Goal: Task Accomplishment & Management: Use online tool/utility

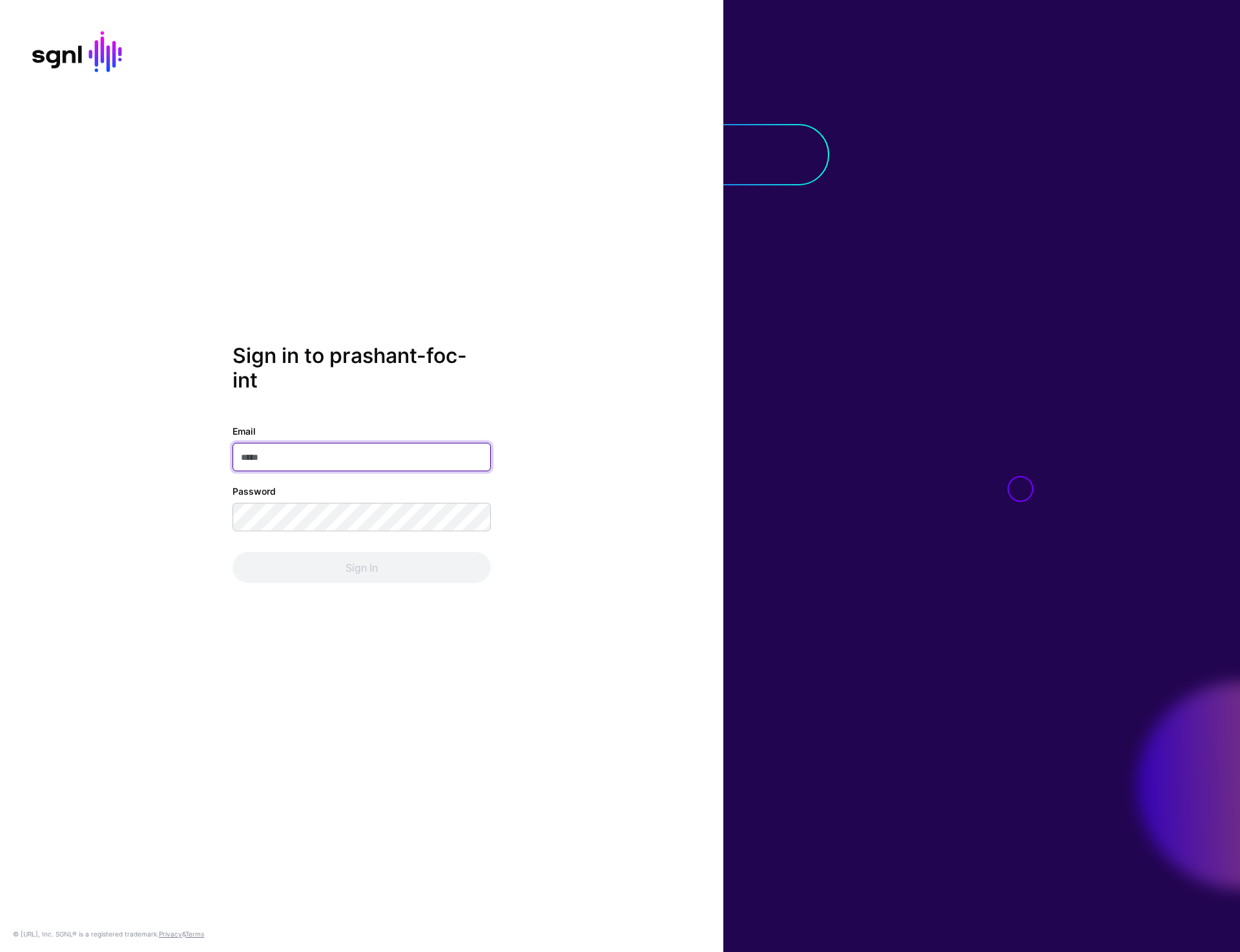
type input "**********"
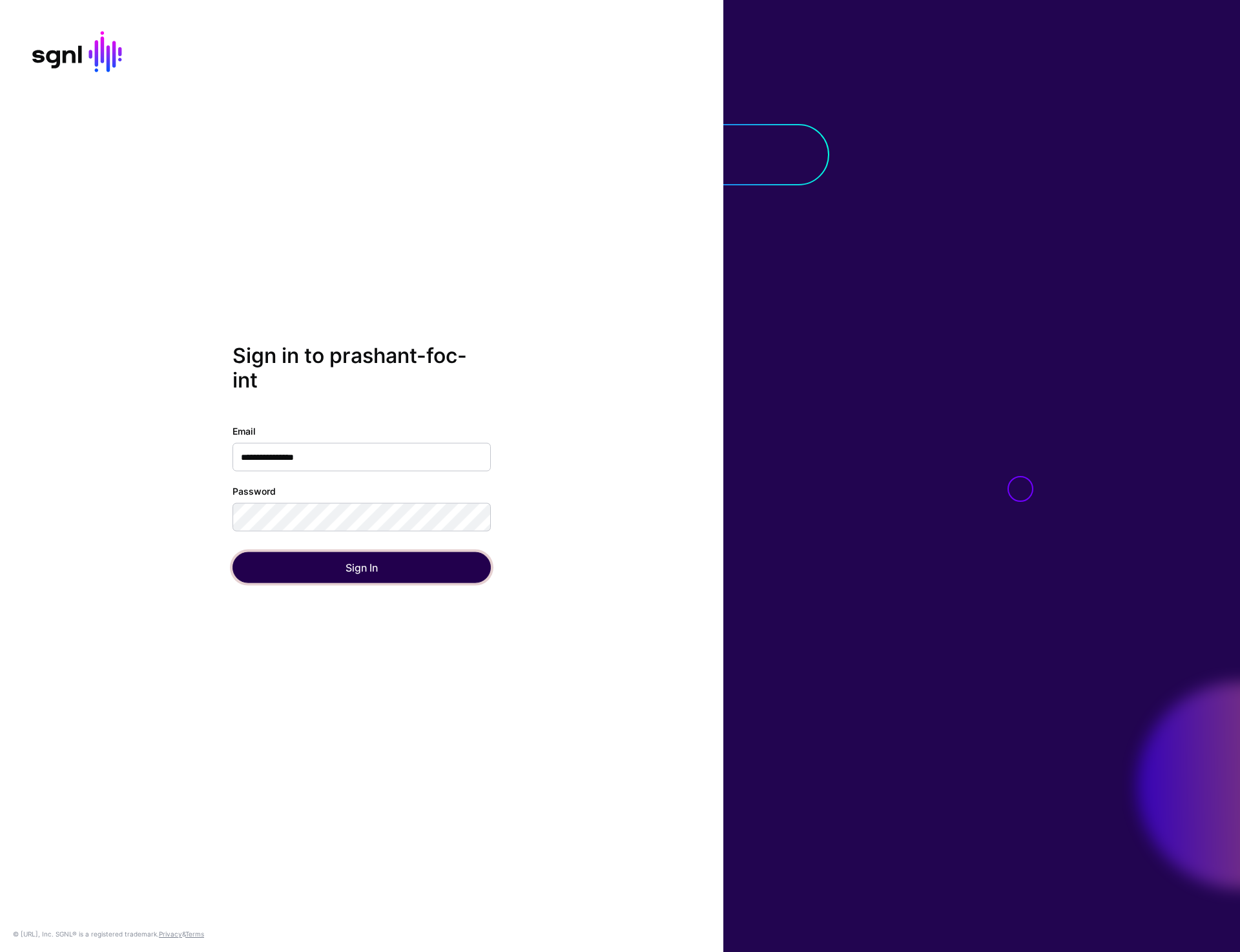
click at [382, 565] on button "Sign In" at bounding box center [361, 567] width 259 height 31
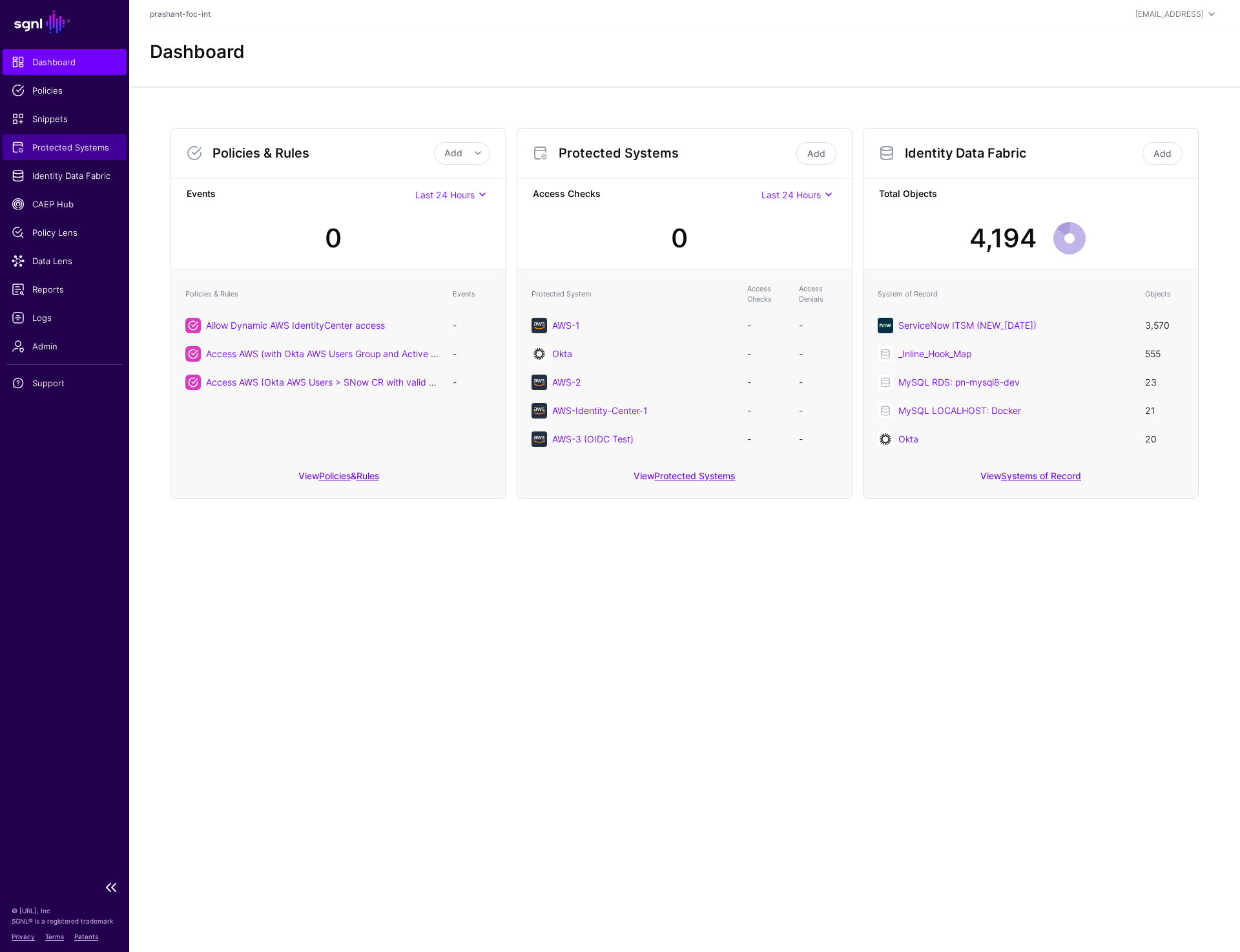
click at [72, 148] on span "Protected Systems" at bounding box center [64, 147] width 106 height 13
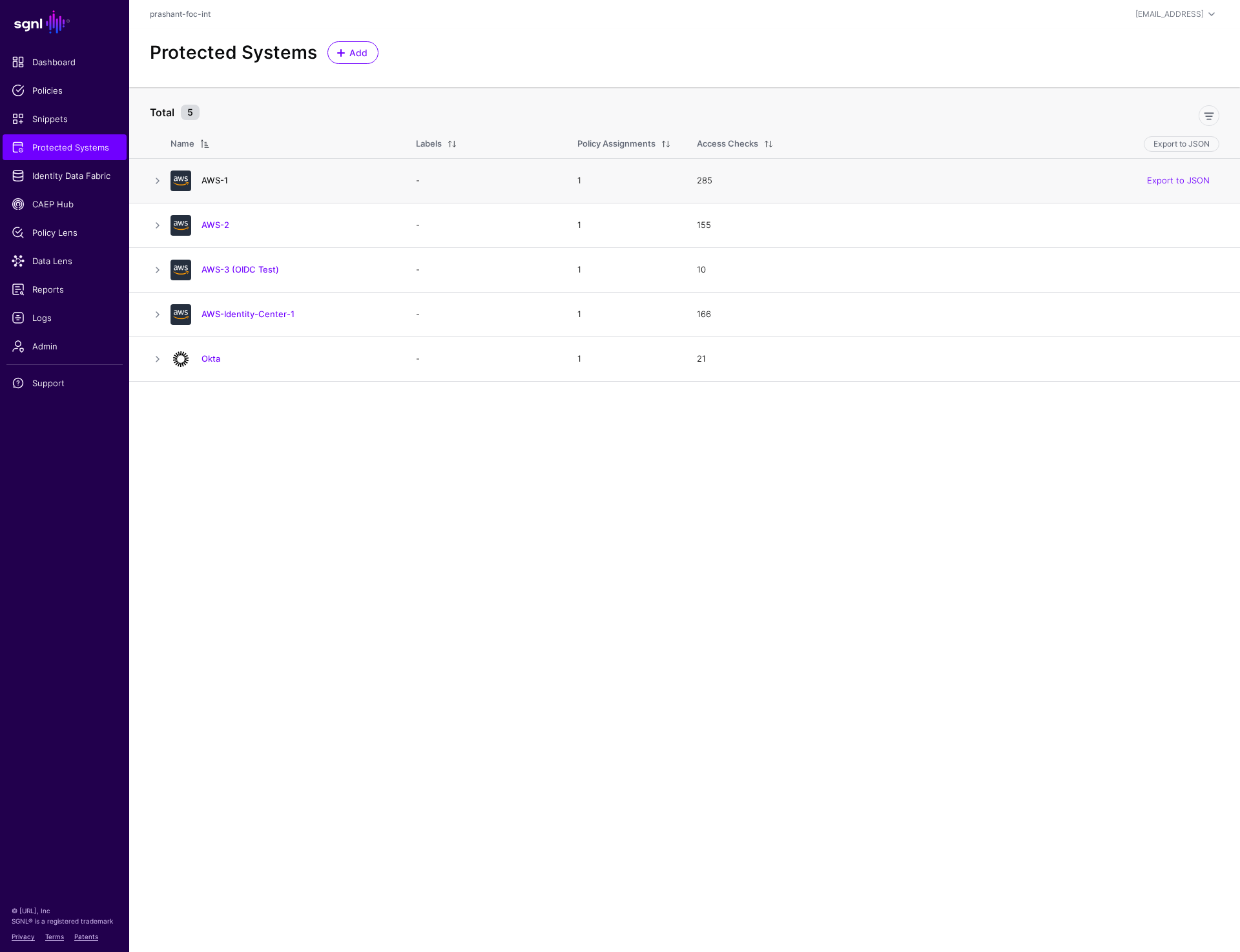
click at [211, 177] on link "AWS-1" at bounding box center [214, 180] width 26 height 10
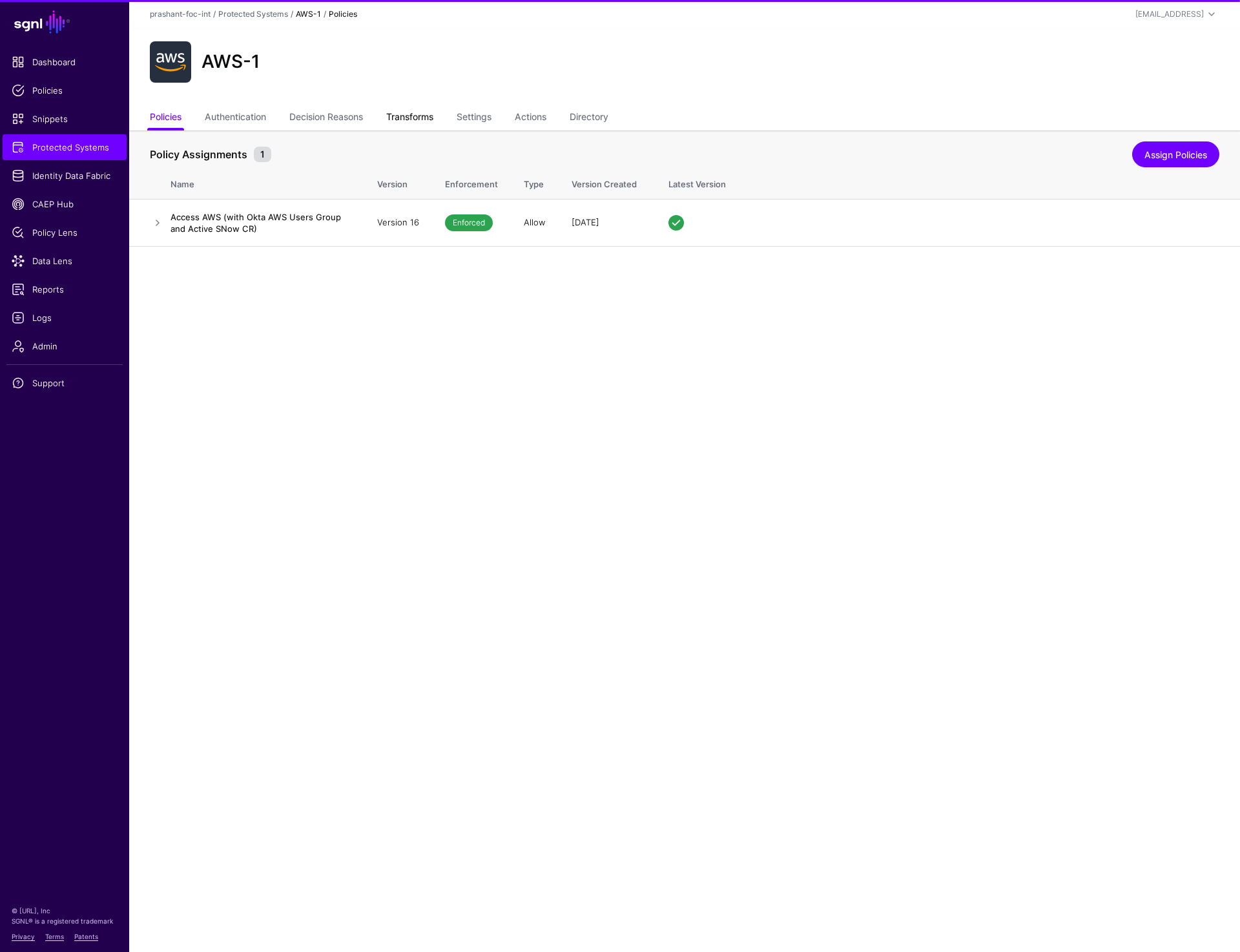
click at [416, 113] on link "Transforms" at bounding box center [410, 118] width 47 height 25
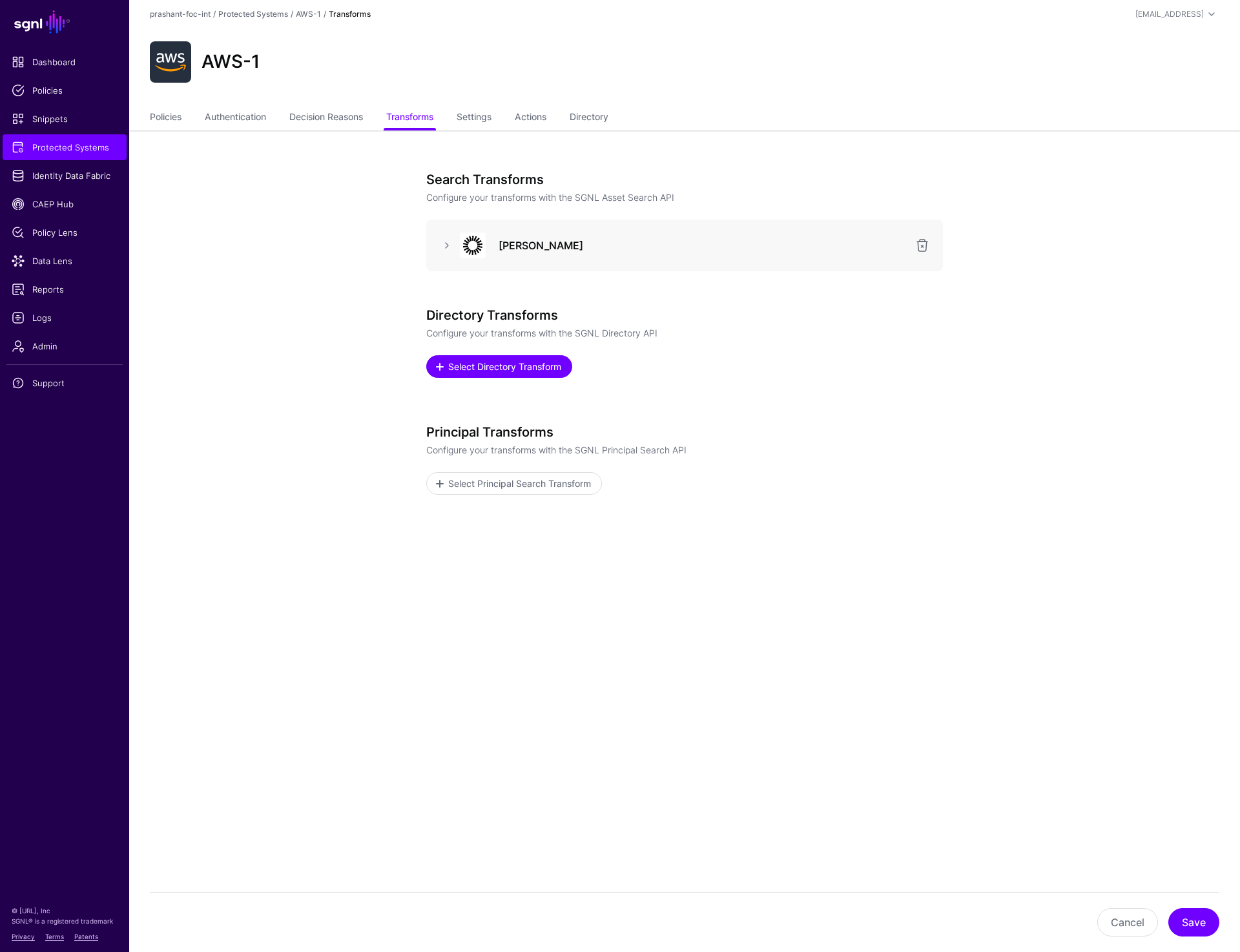
click at [517, 363] on span "Select Directory Transform" at bounding box center [504, 366] width 116 height 14
click at [74, 146] on span "Protected Systems" at bounding box center [64, 147] width 106 height 13
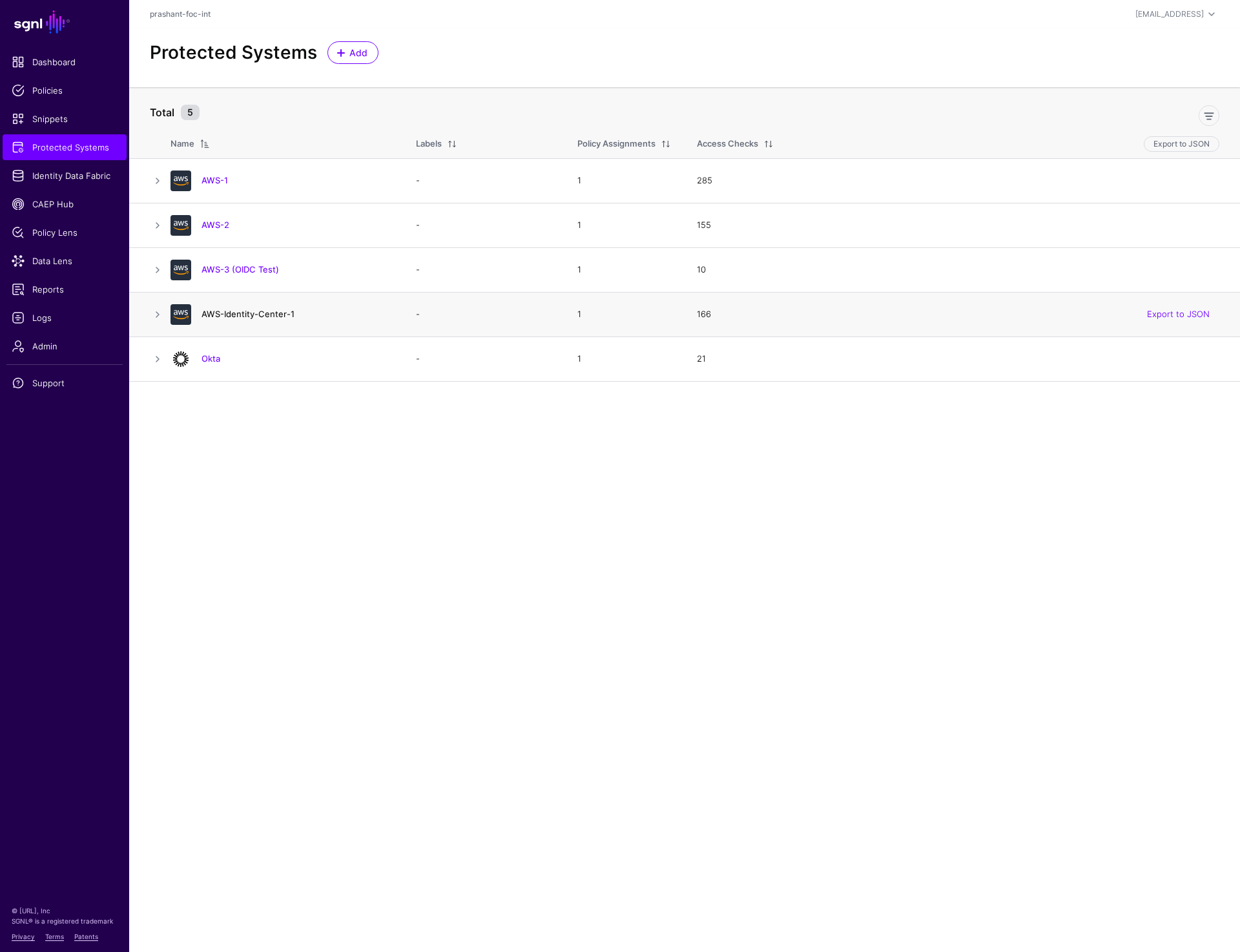
click at [242, 316] on link "AWS-Identity-Center-1" at bounding box center [248, 314] width 93 height 10
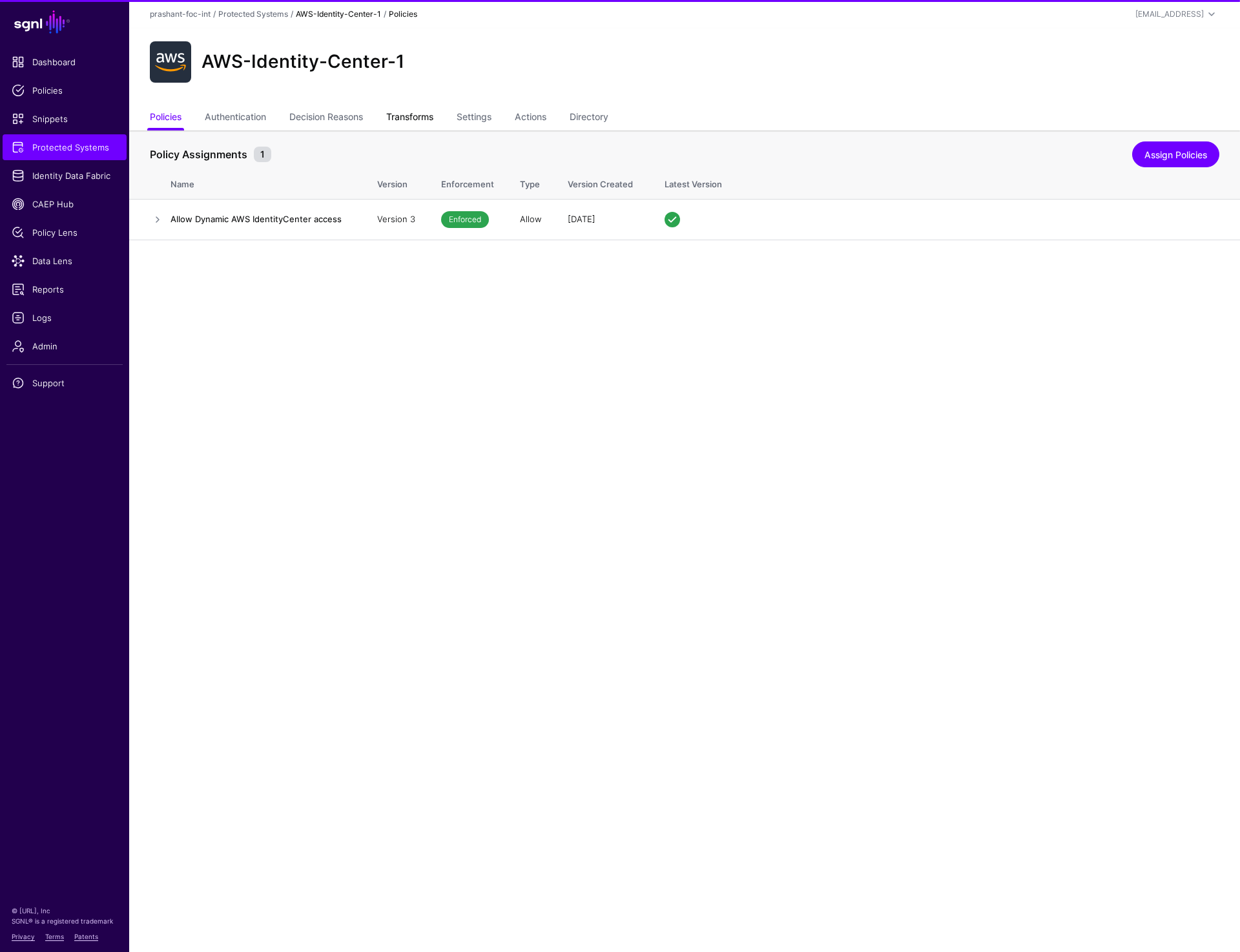
click at [407, 121] on link "Transforms" at bounding box center [410, 118] width 47 height 25
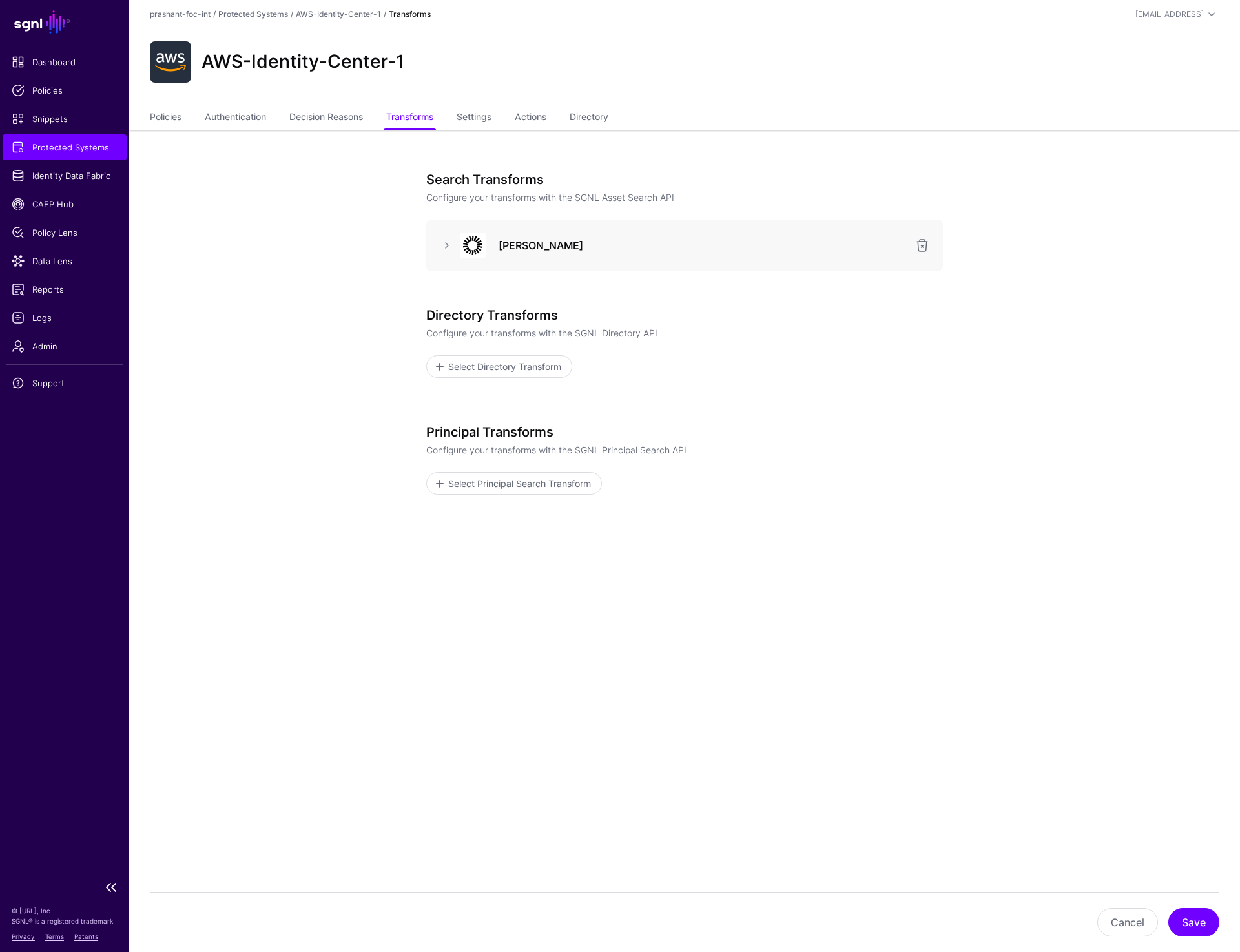
click at [26, 153] on link "Protected Systems" at bounding box center [64, 147] width 124 height 25
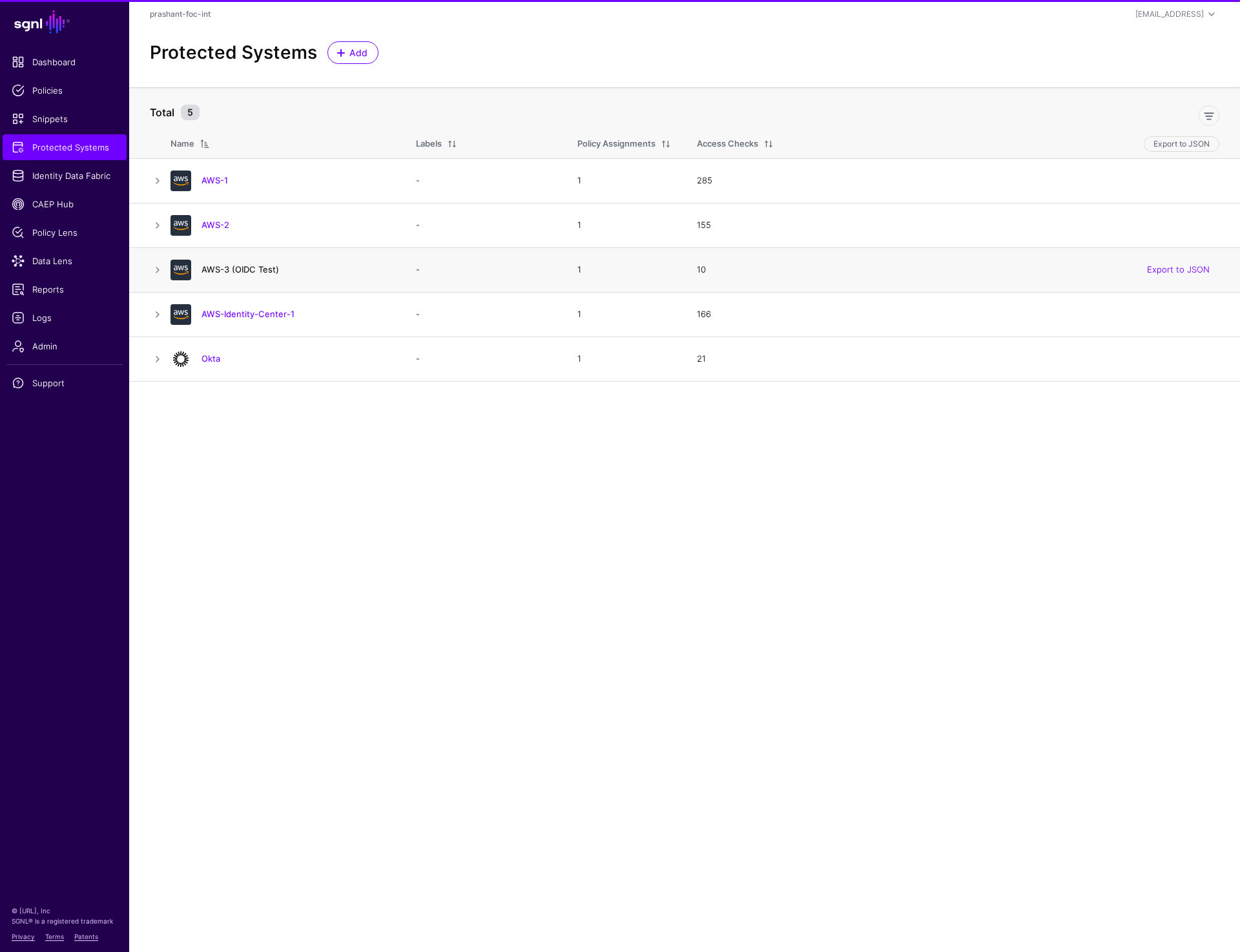
click at [267, 266] on link "AWS-3 (OIDC Test)" at bounding box center [240, 270] width 77 height 10
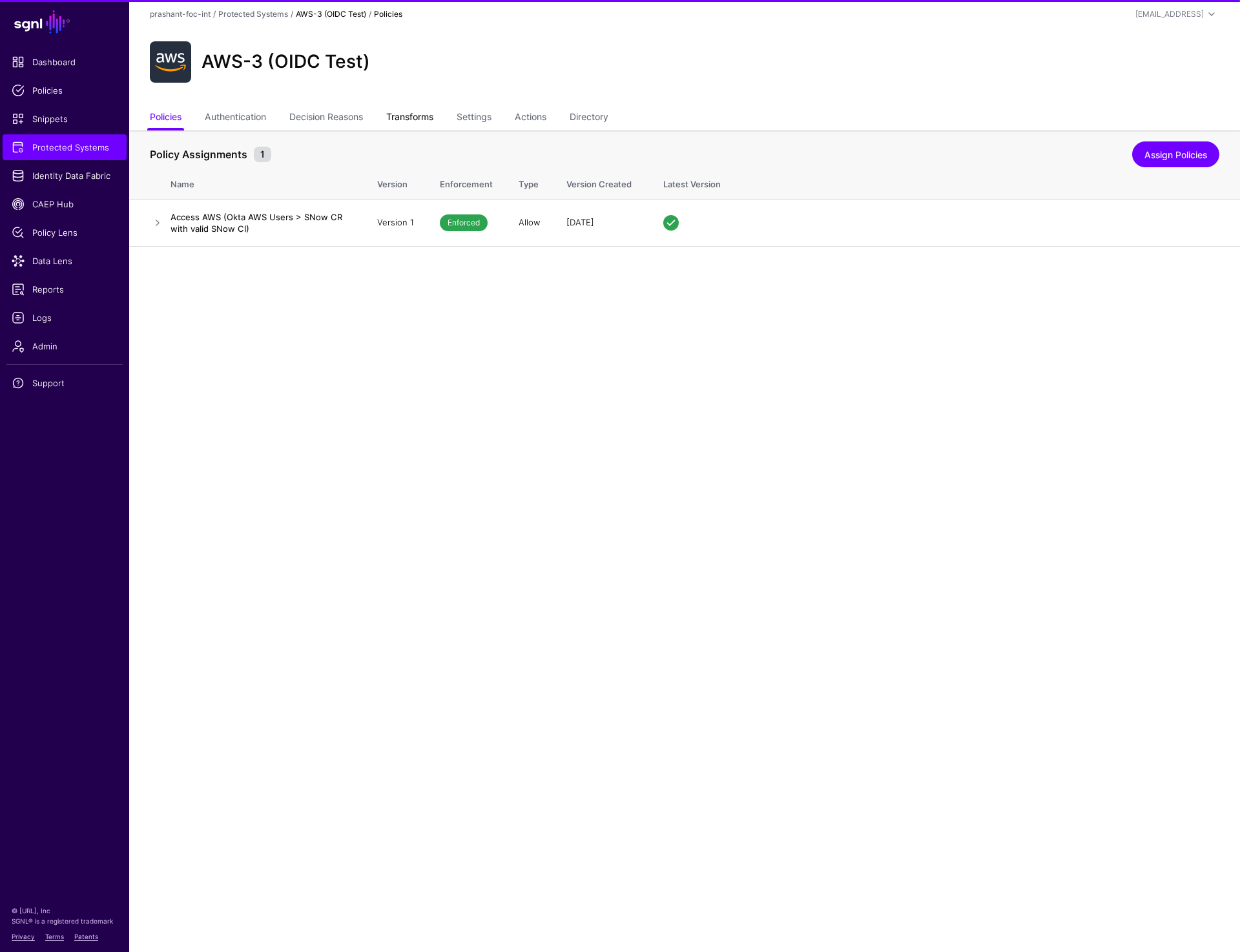
click at [420, 122] on link "Transforms" at bounding box center [410, 118] width 47 height 25
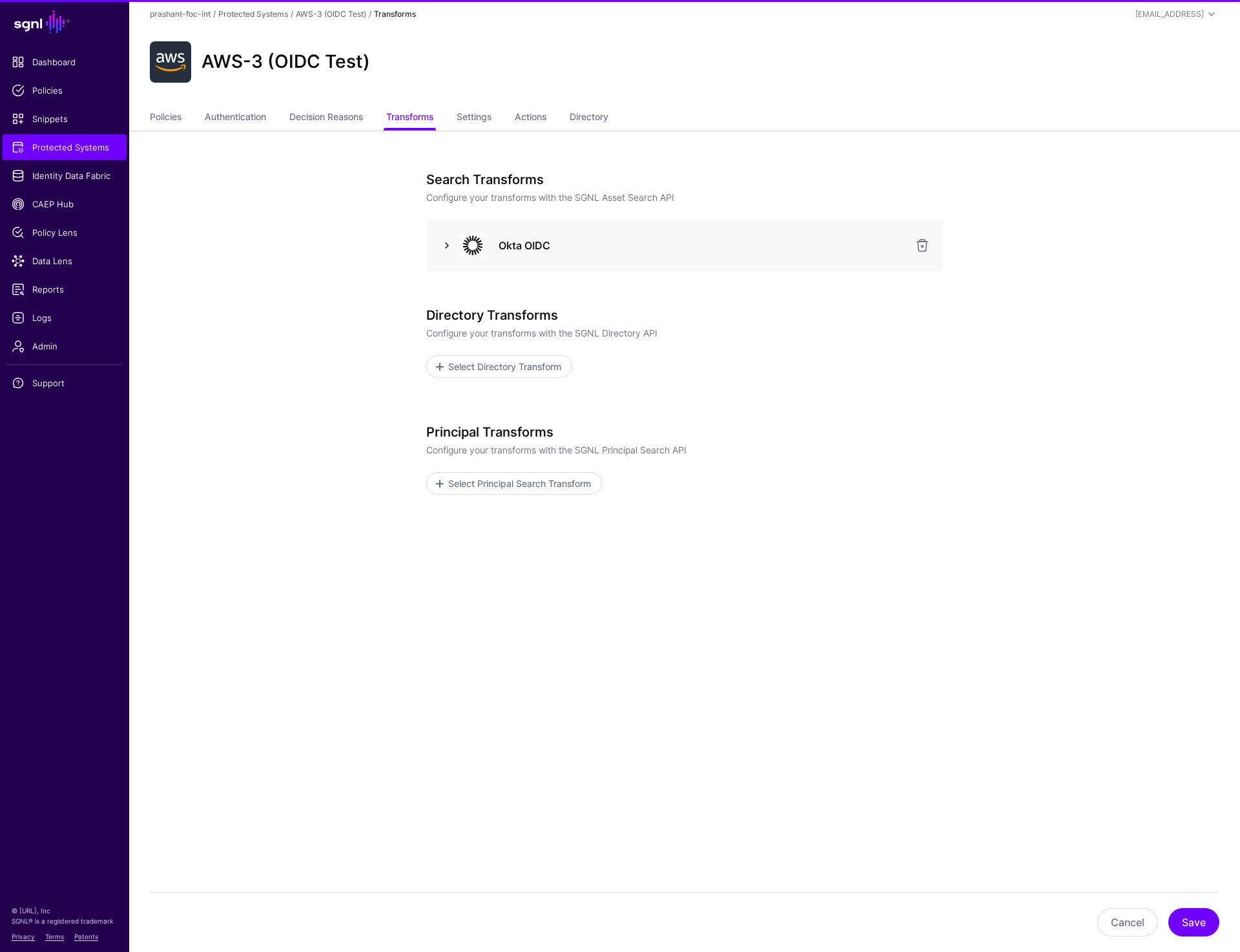
click at [446, 250] on link at bounding box center [447, 245] width 15 height 15
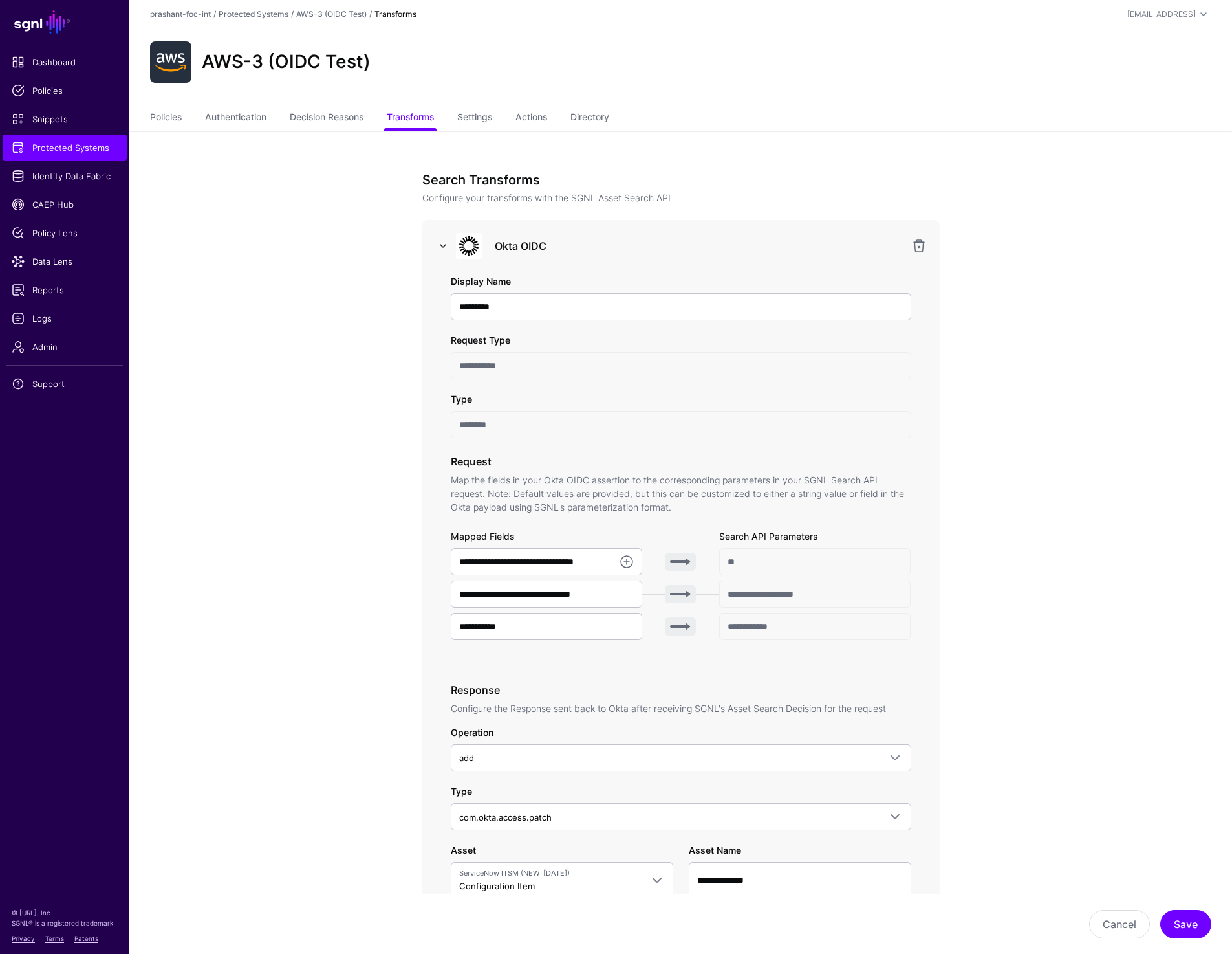
click at [447, 251] on link at bounding box center [443, 246] width 15 height 15
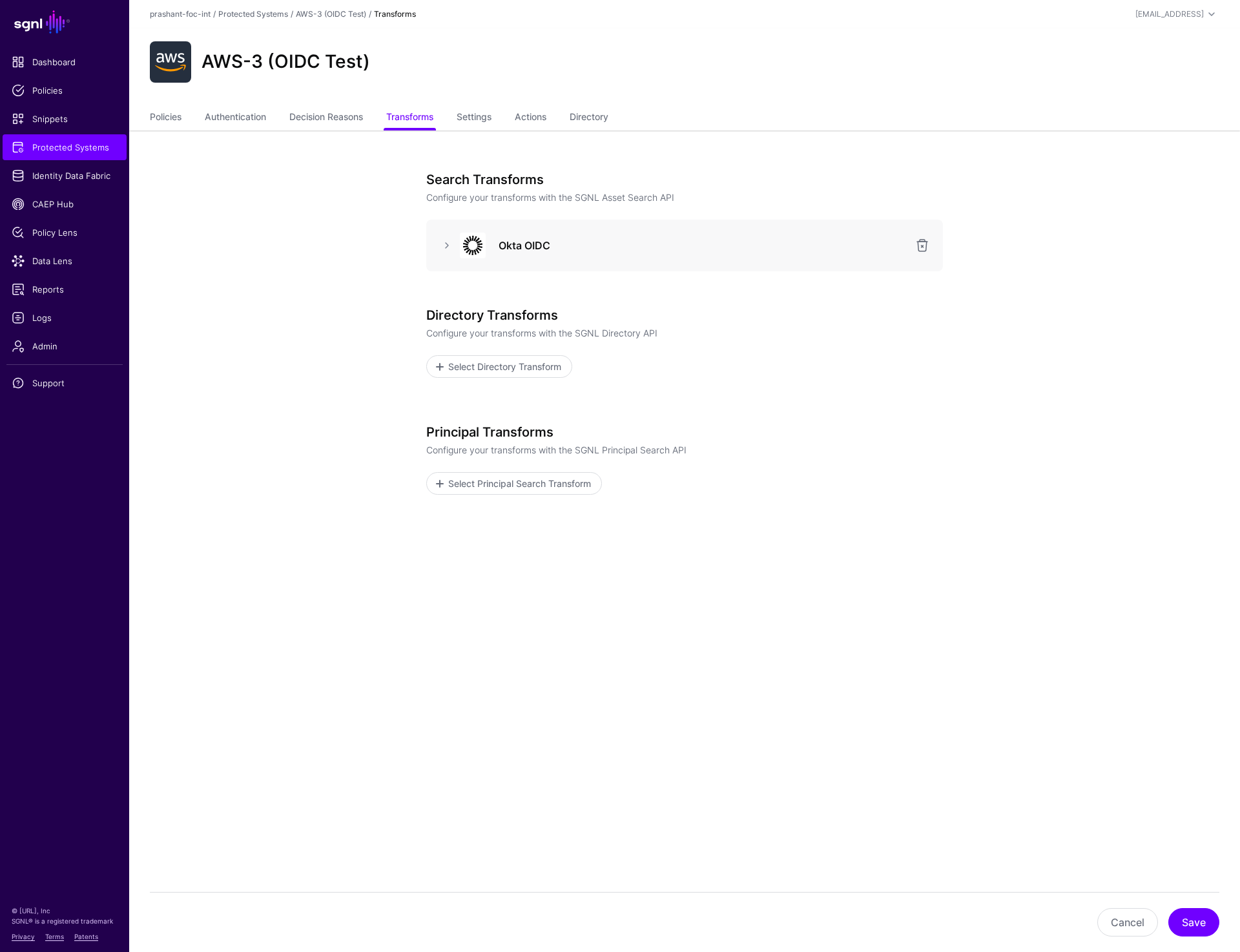
click at [421, 250] on div "Search Transforms Configure your transforms with the SGNL Asset Search API Okta…" at bounding box center [684, 408] width 599 height 555
click at [440, 246] on link at bounding box center [447, 245] width 15 height 15
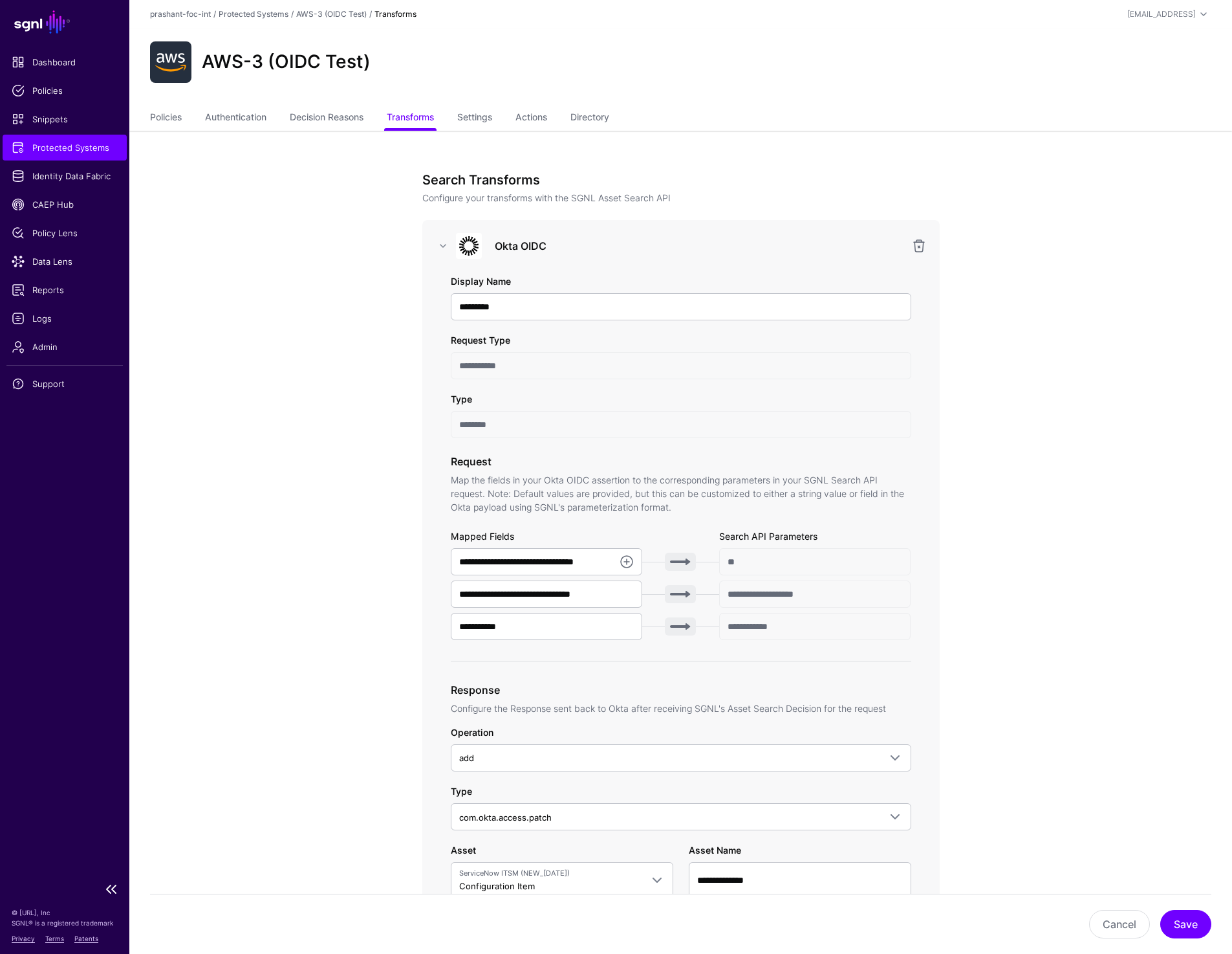
click at [100, 152] on span "Protected Systems" at bounding box center [65, 147] width 106 height 13
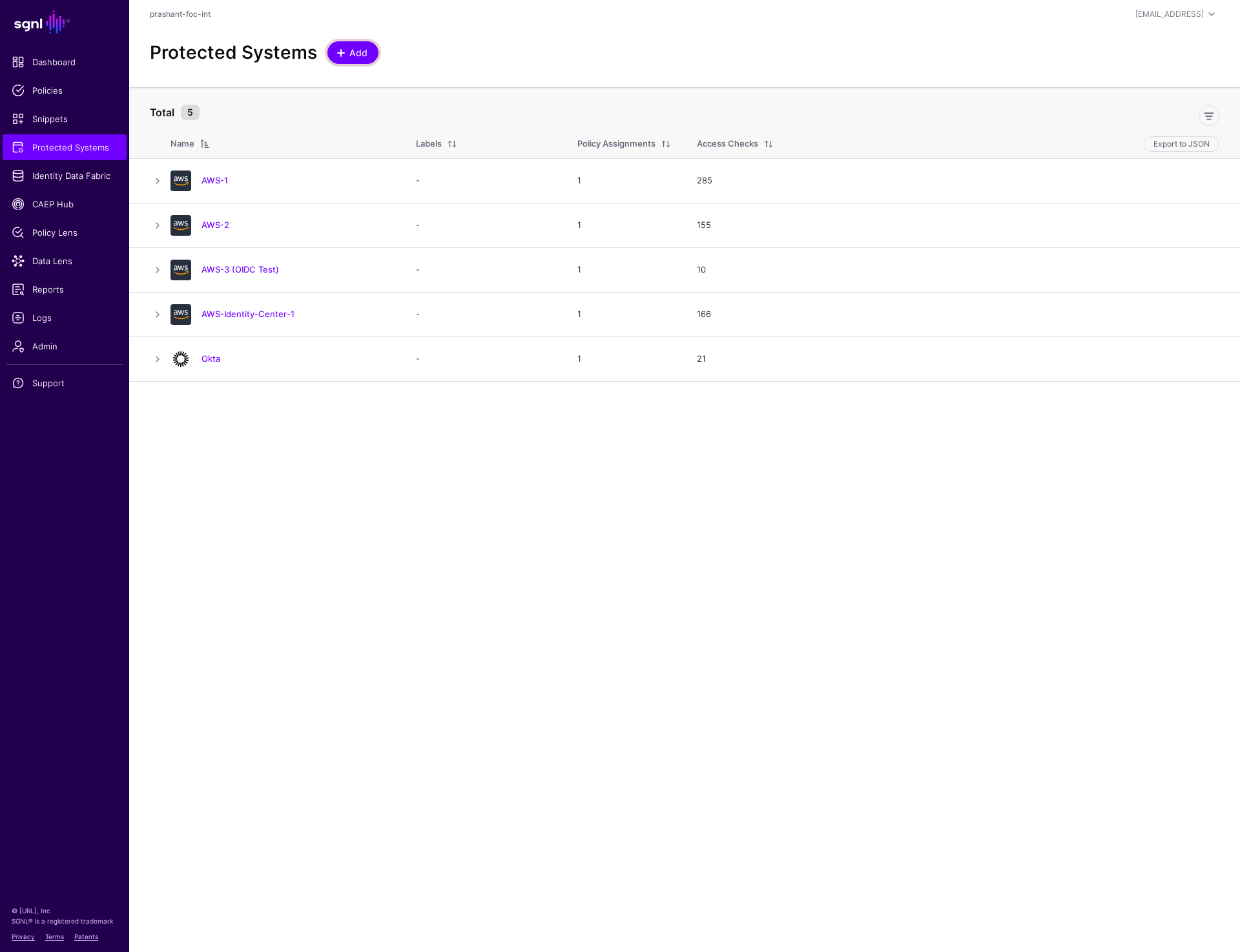
click at [356, 53] on span "Add" at bounding box center [359, 53] width 21 height 14
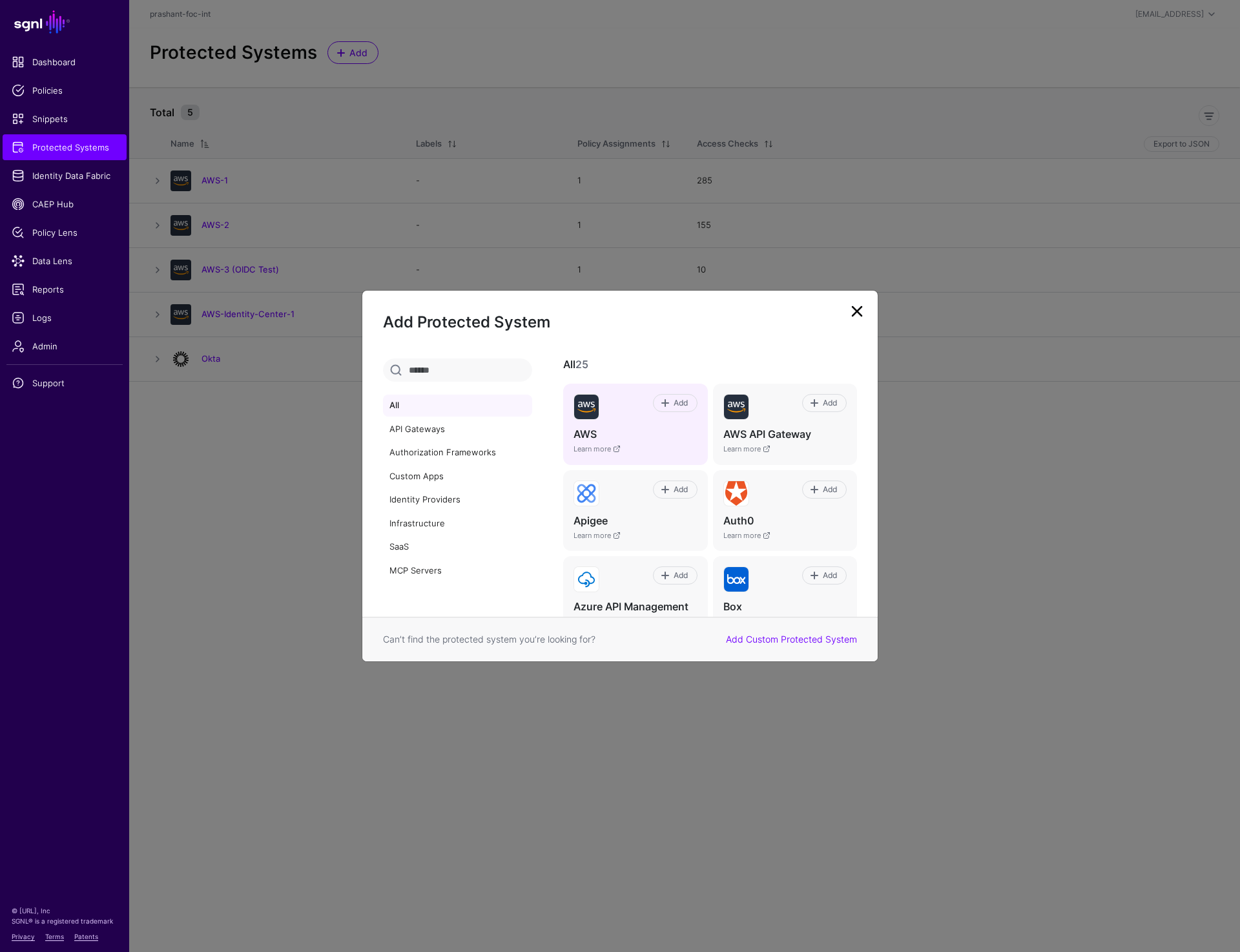
click at [620, 413] on div "Add" at bounding box center [648, 407] width 97 height 25
click at [671, 398] on span "Add" at bounding box center [680, 403] width 18 height 12
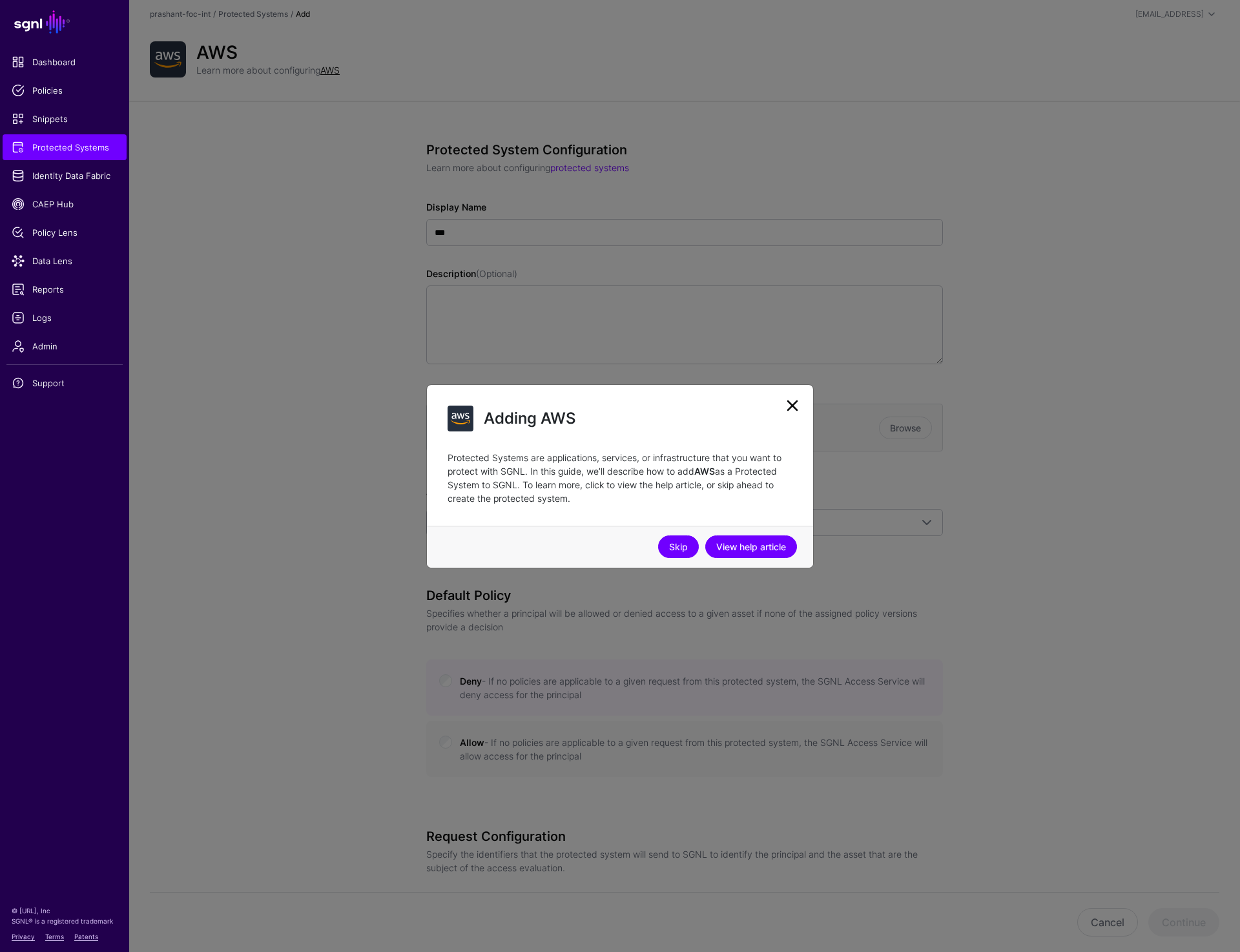
click at [685, 542] on link "Skip" at bounding box center [678, 547] width 41 height 23
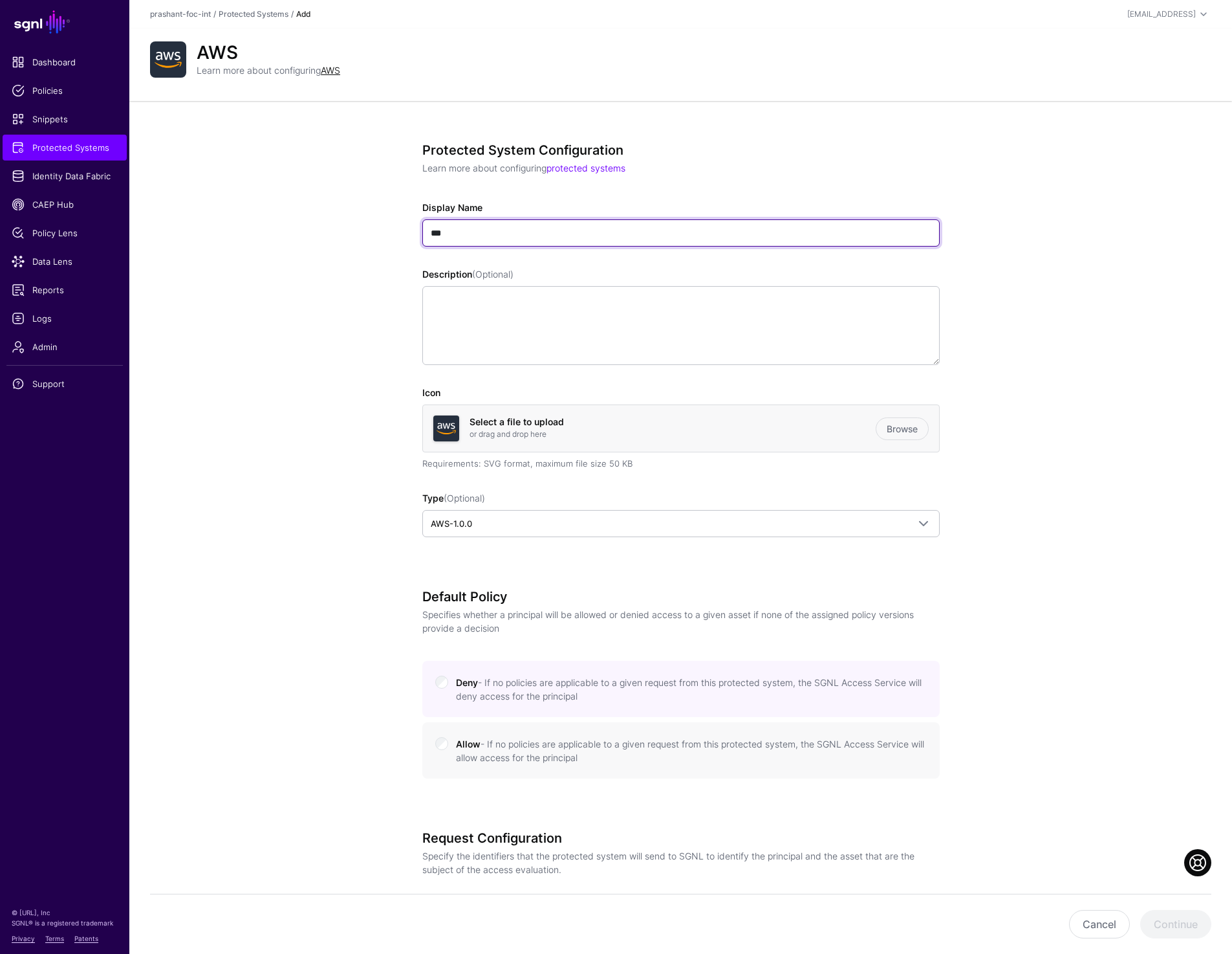
click at [500, 234] on input "***" at bounding box center [680, 233] width 517 height 27
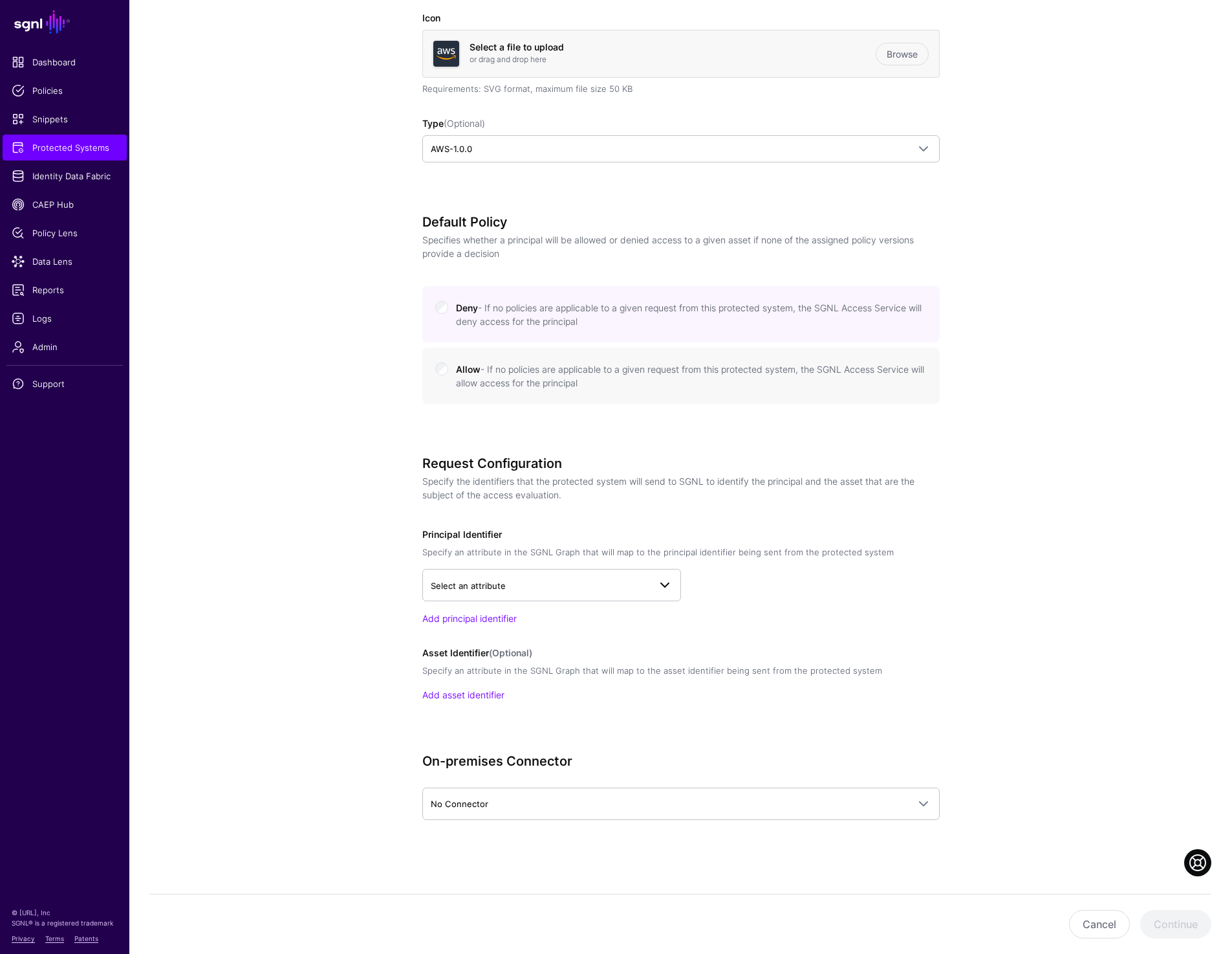
type input "*****"
click at [502, 585] on span "Select an attribute" at bounding box center [468, 585] width 75 height 10
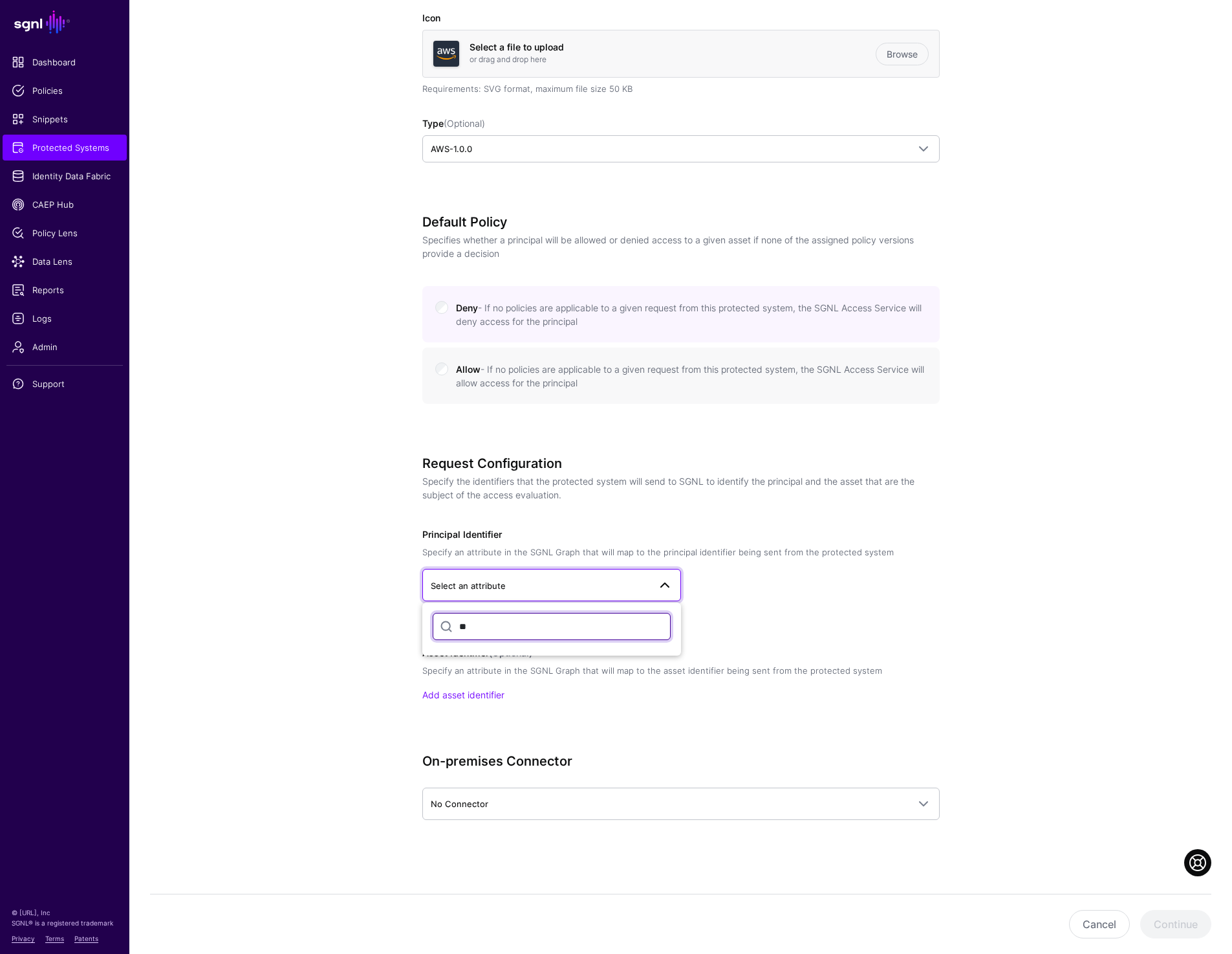
type input "*"
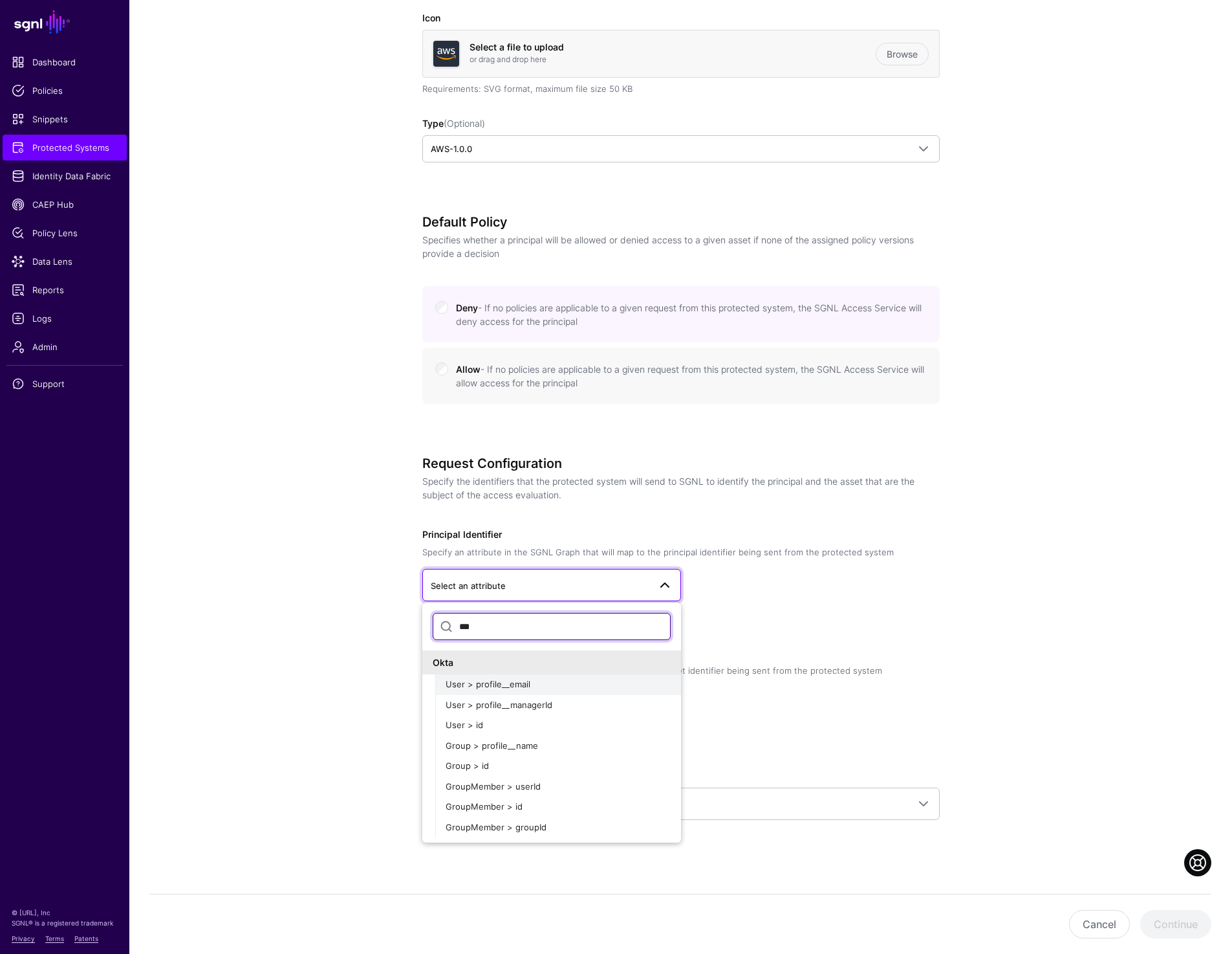
type input "***"
click at [509, 691] on button "User > profile__email" at bounding box center [558, 685] width 245 height 20
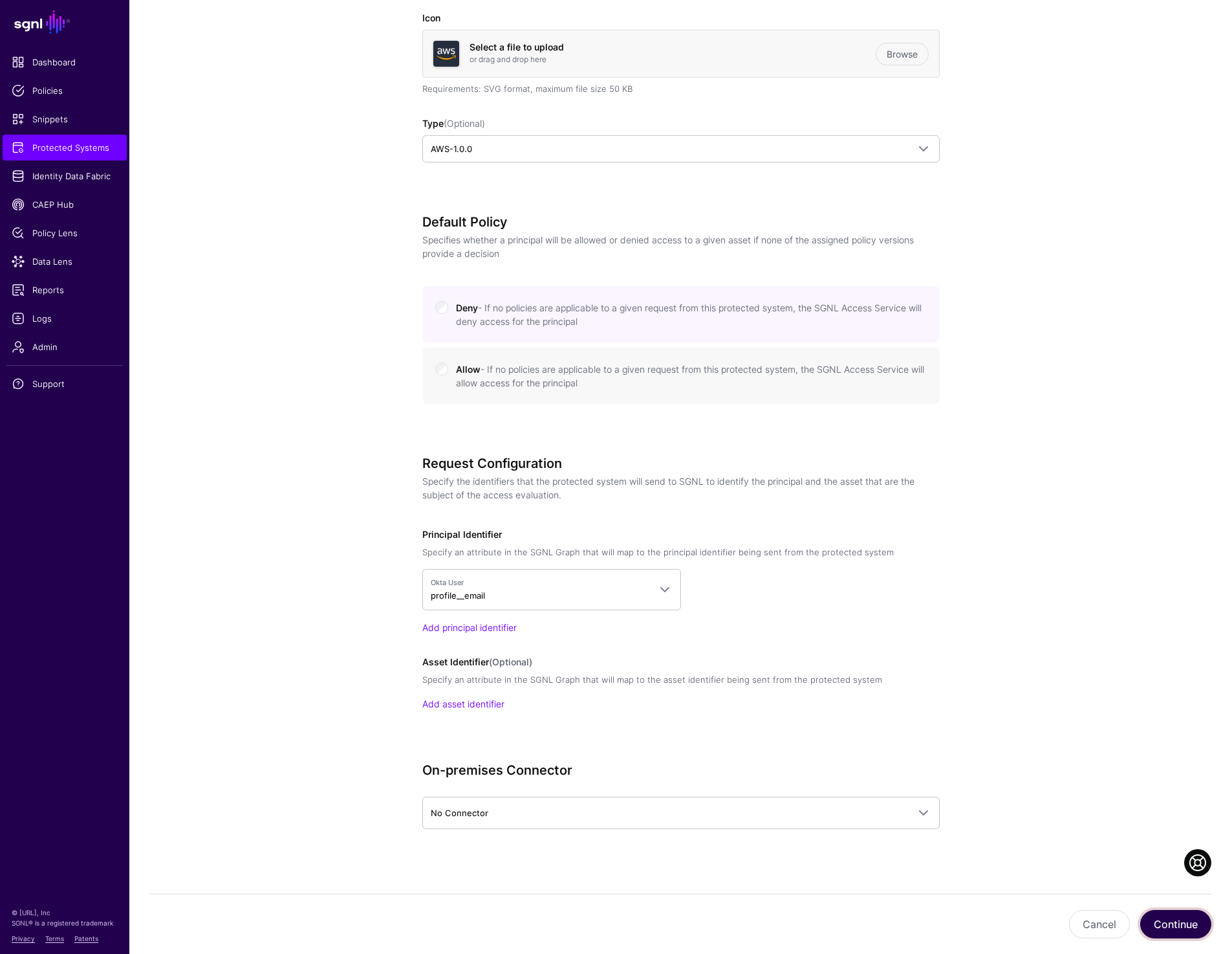
click at [1167, 920] on button "Continue" at bounding box center [1176, 924] width 71 height 29
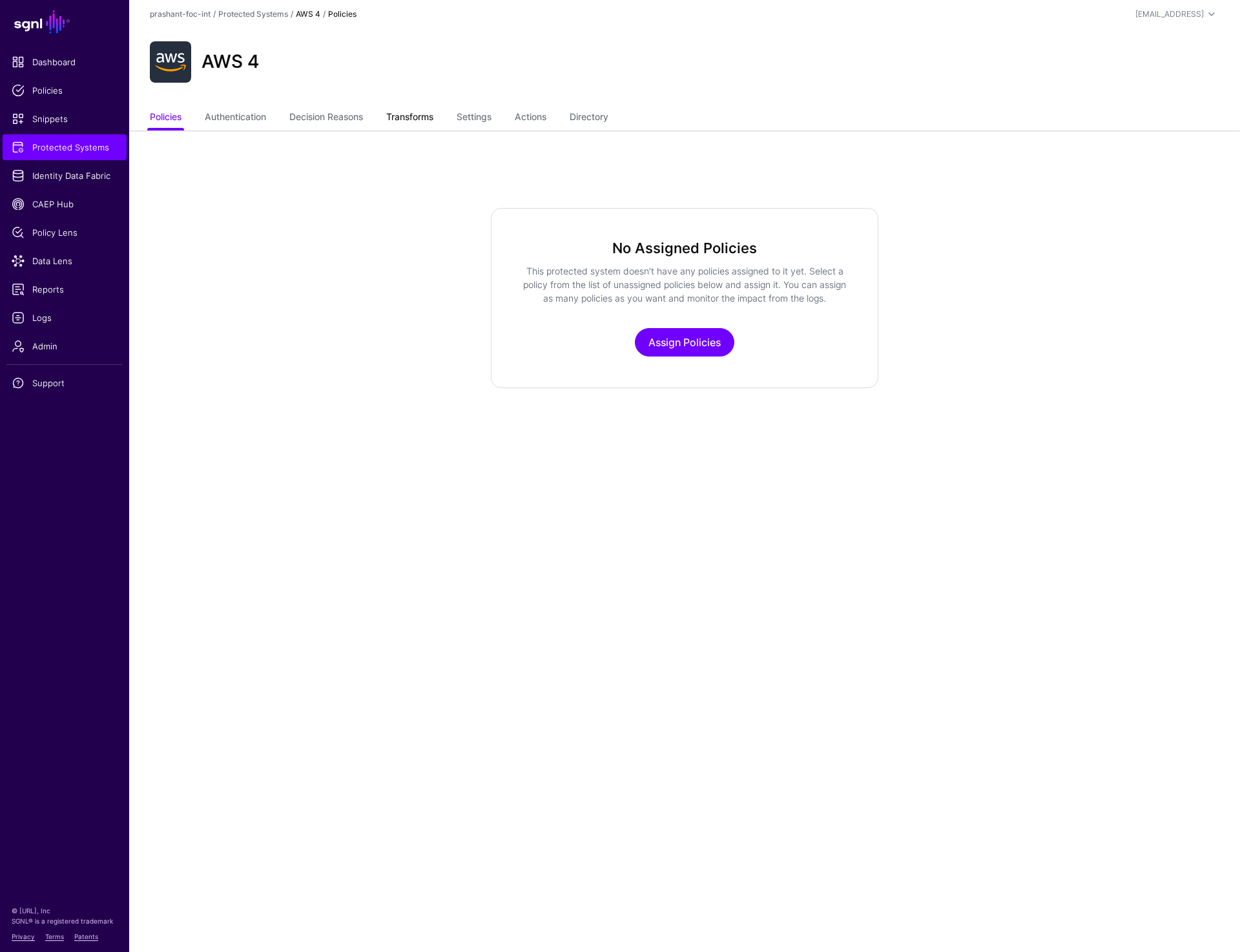
click at [409, 120] on link "Transforms" at bounding box center [410, 118] width 47 height 25
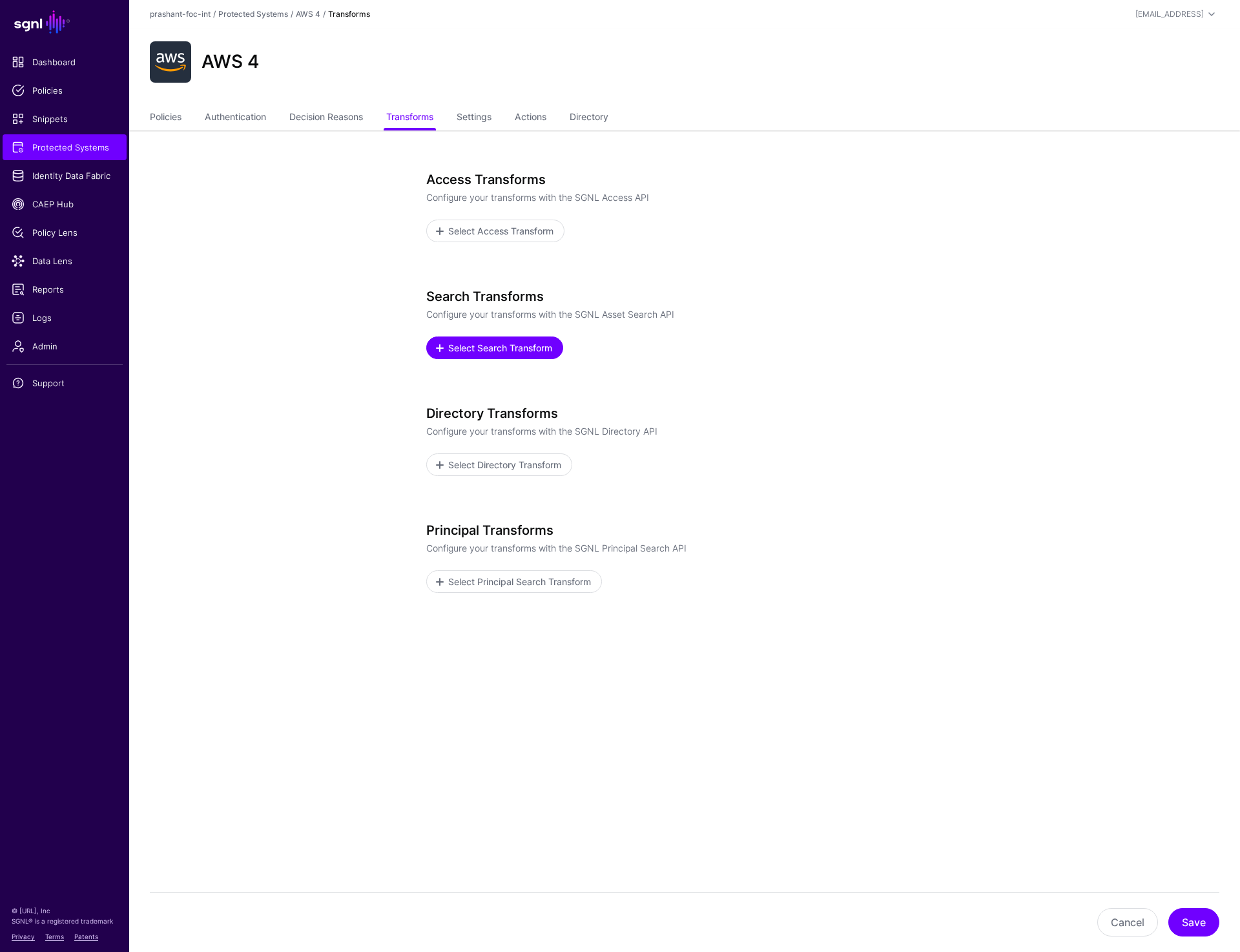
click at [509, 345] on span "Select Search Transform" at bounding box center [500, 348] width 107 height 14
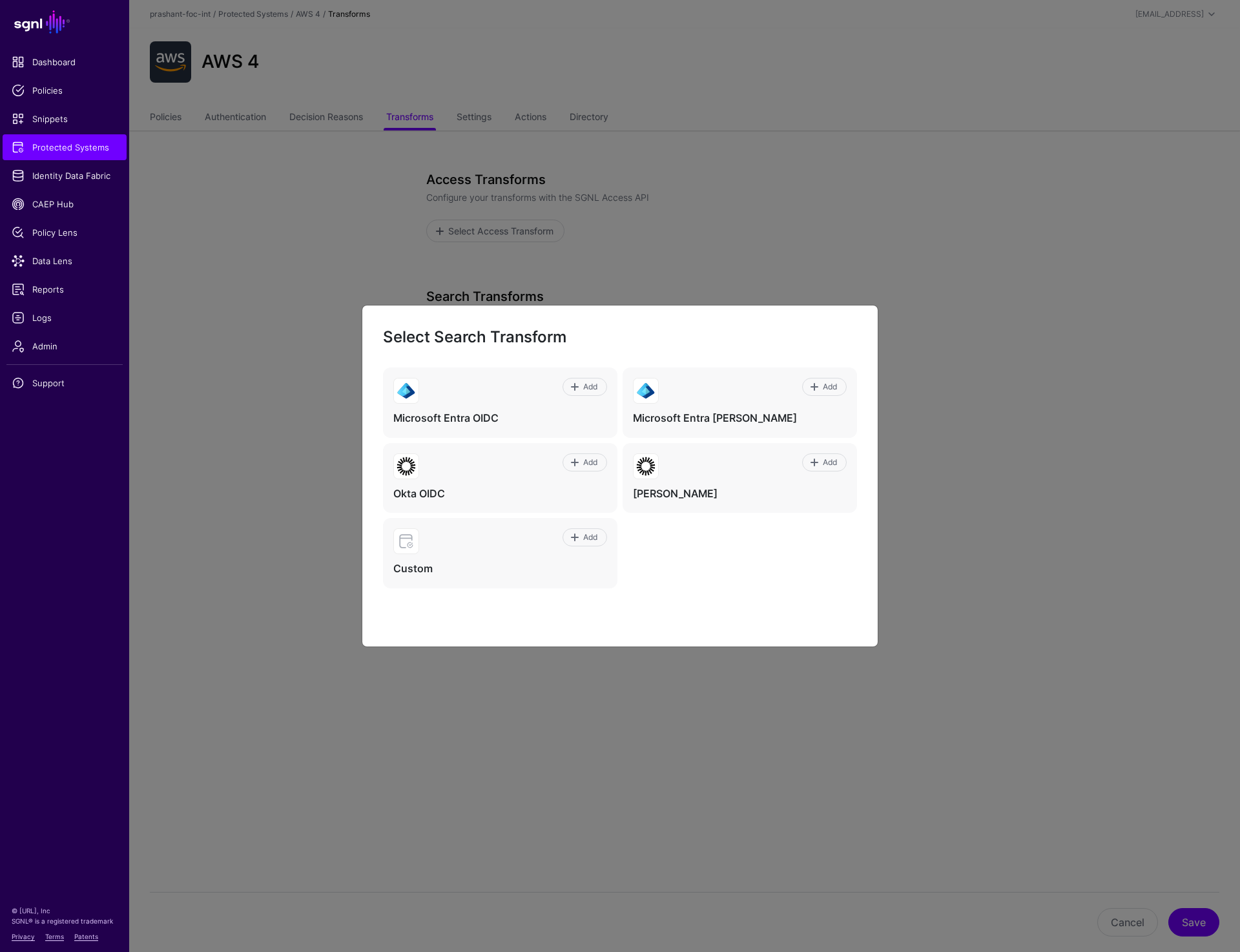
click at [531, 148] on ngb-modal-window "Select Search Transform Add Microsoft Entra OIDC Add Microsoft Entra [PERSON_NA…" at bounding box center [620, 476] width 1240 height 952
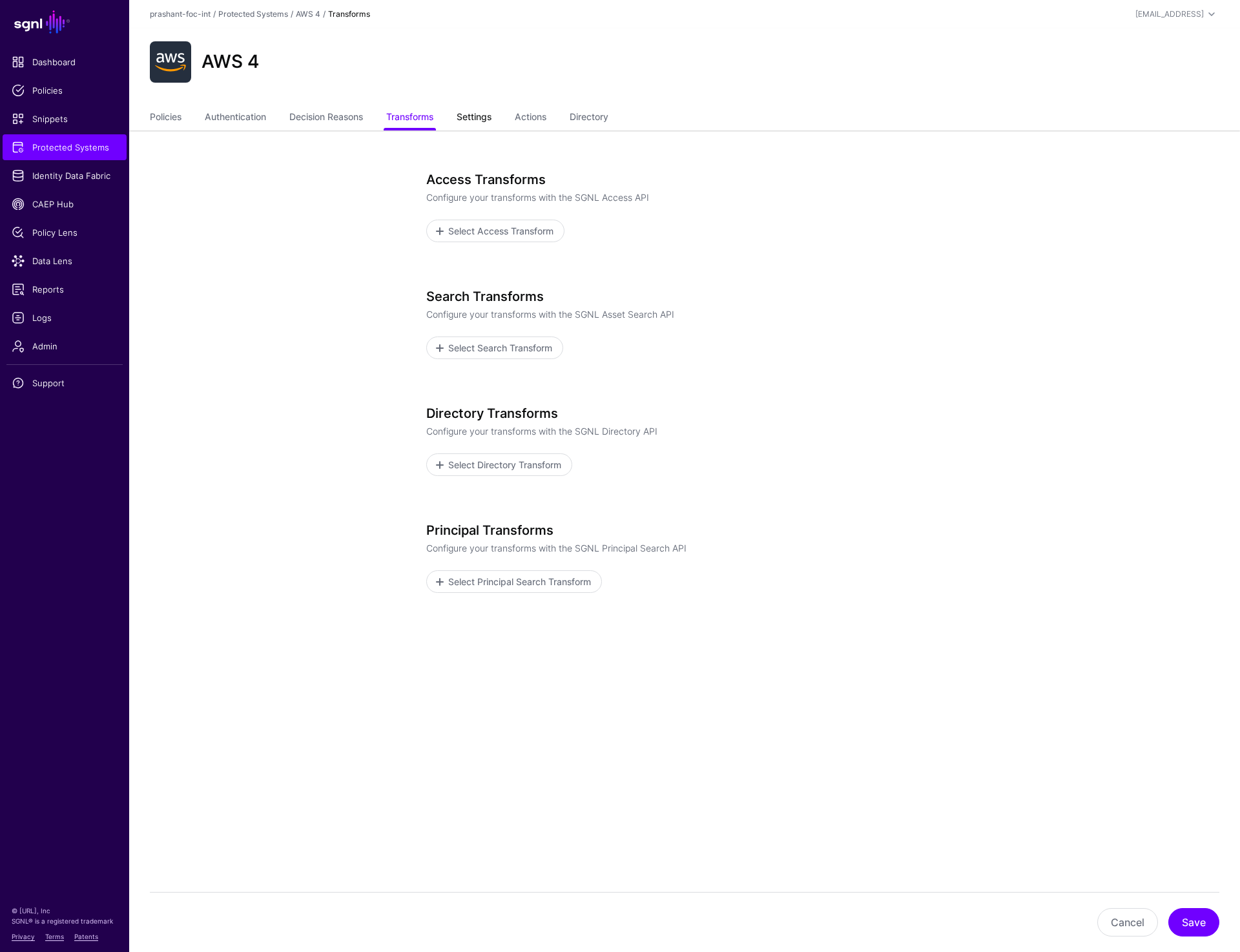
click at [484, 111] on link "Settings" at bounding box center [474, 118] width 35 height 25
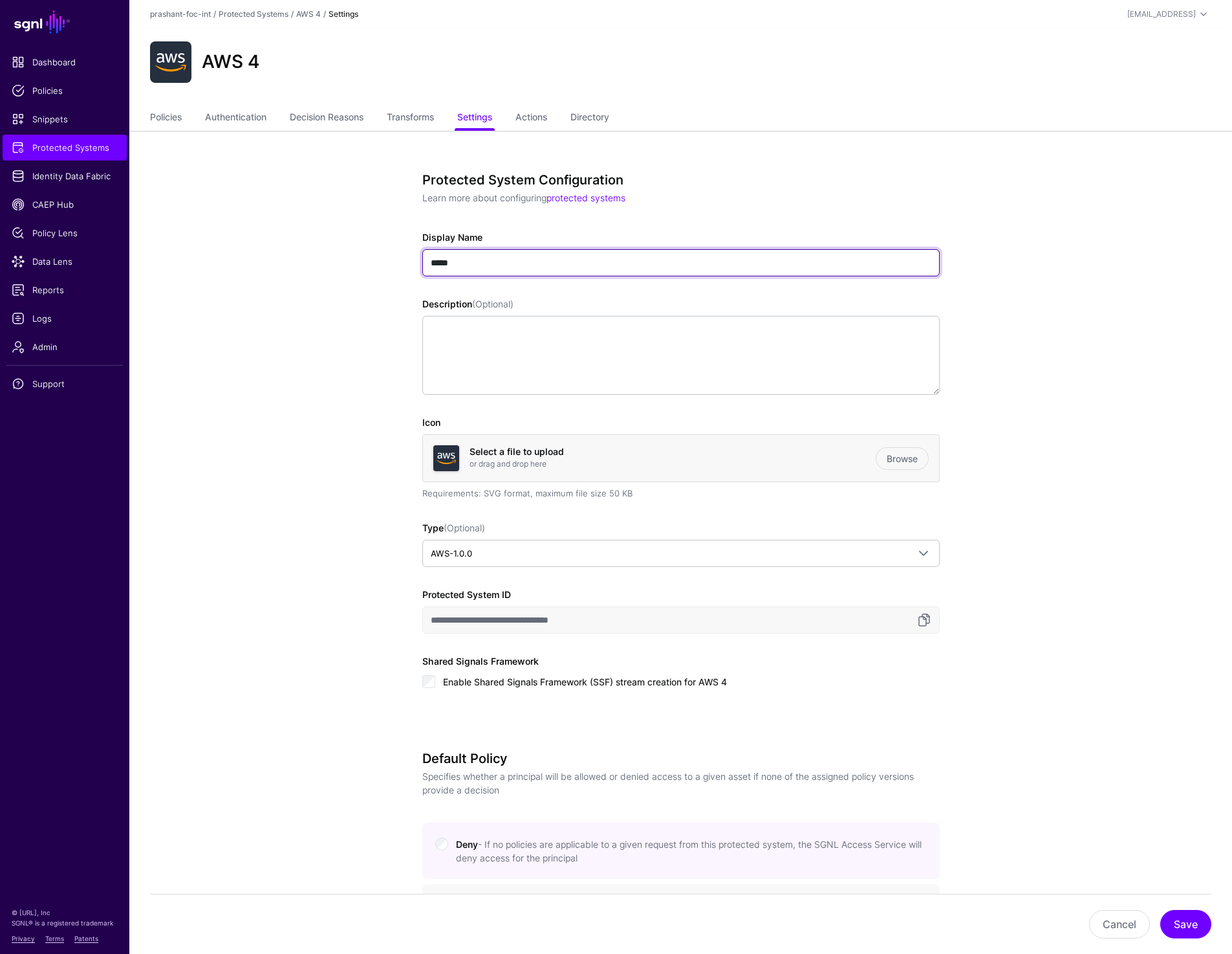
click at [482, 254] on input "*****" at bounding box center [680, 262] width 517 height 27
type input "*****"
click at [1183, 917] on button "Save" at bounding box center [1186, 924] width 51 height 29
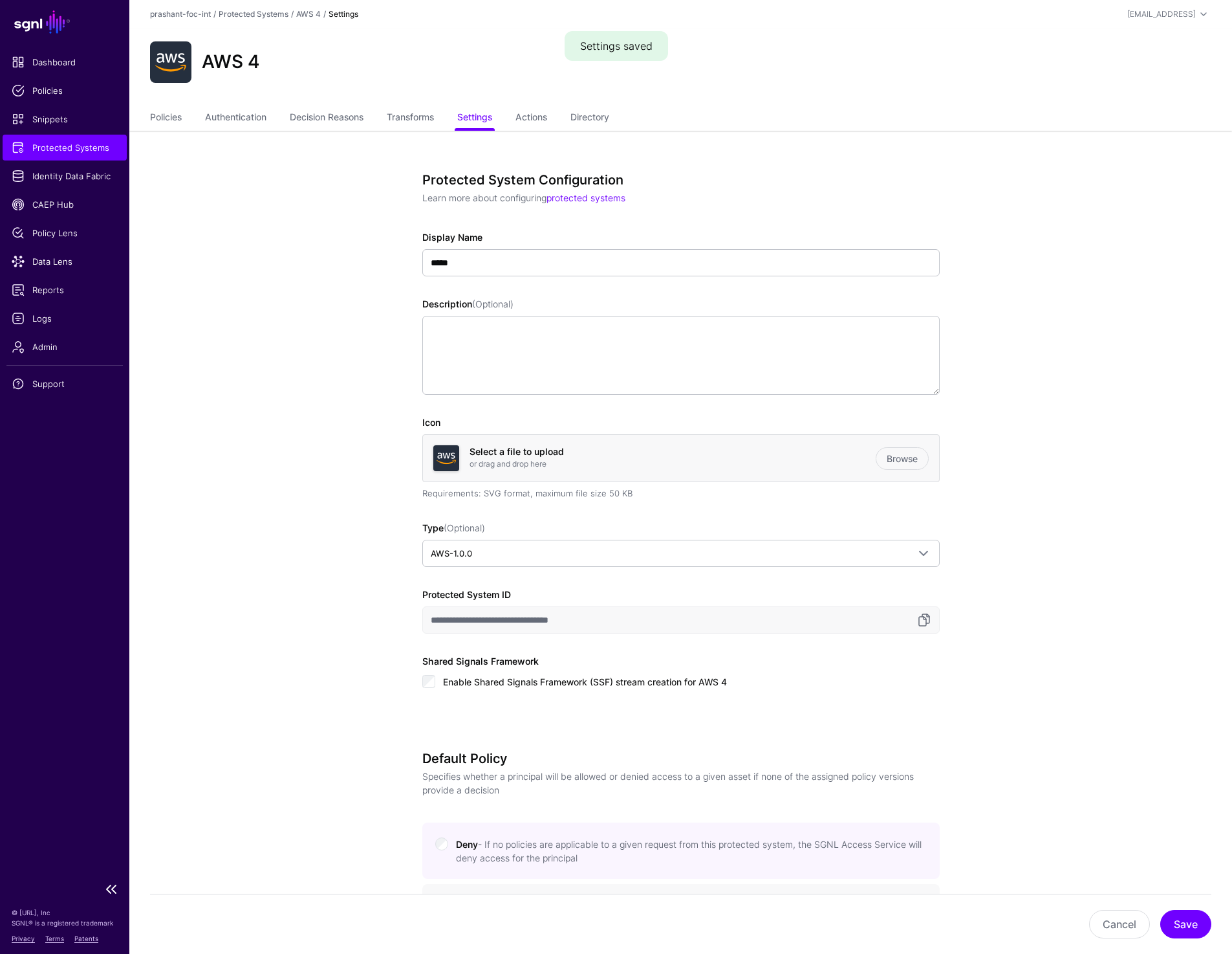
click at [51, 156] on link "Protected Systems" at bounding box center [65, 147] width 124 height 25
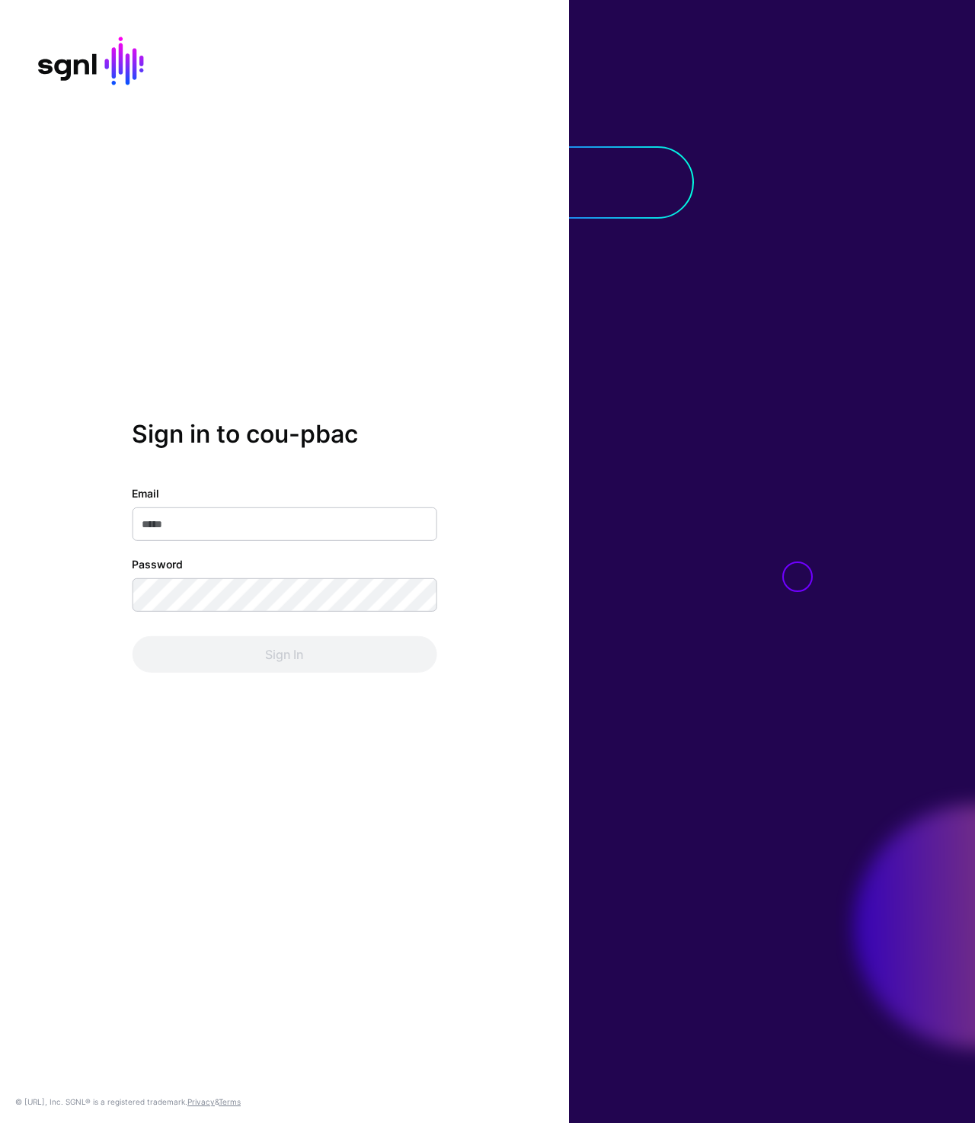
type input "**********"
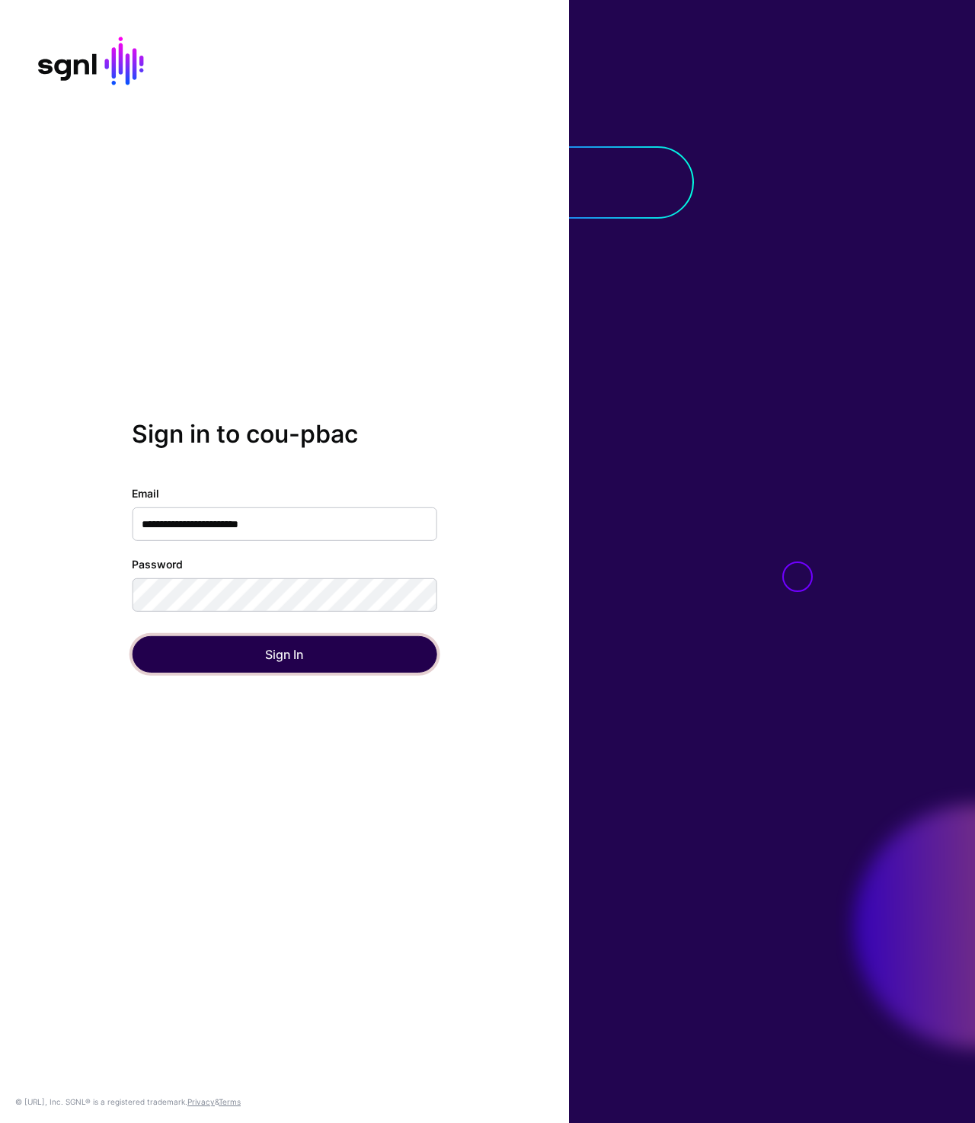
click at [228, 650] on button "Sign In" at bounding box center [284, 654] width 305 height 37
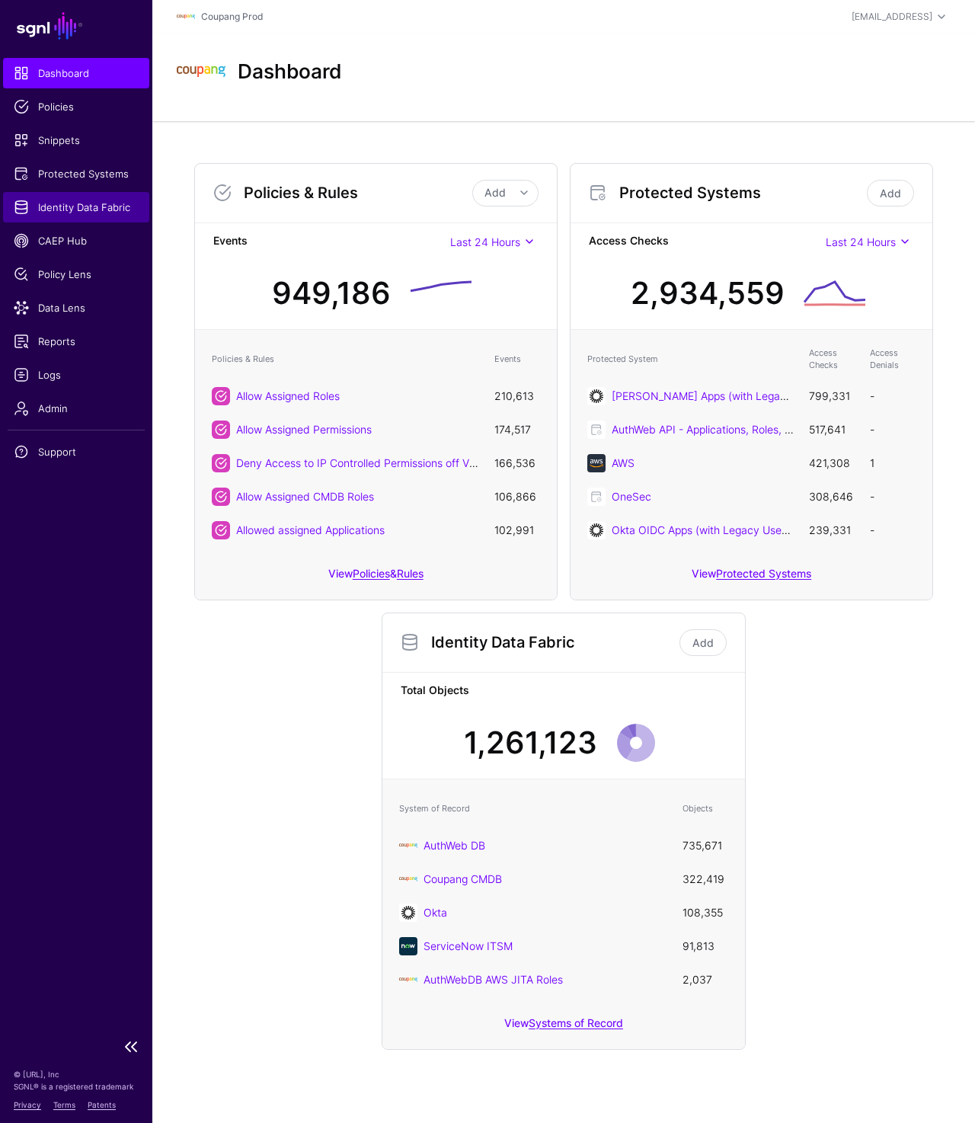
click at [57, 207] on span "Identity Data Fabric" at bounding box center [76, 207] width 125 height 15
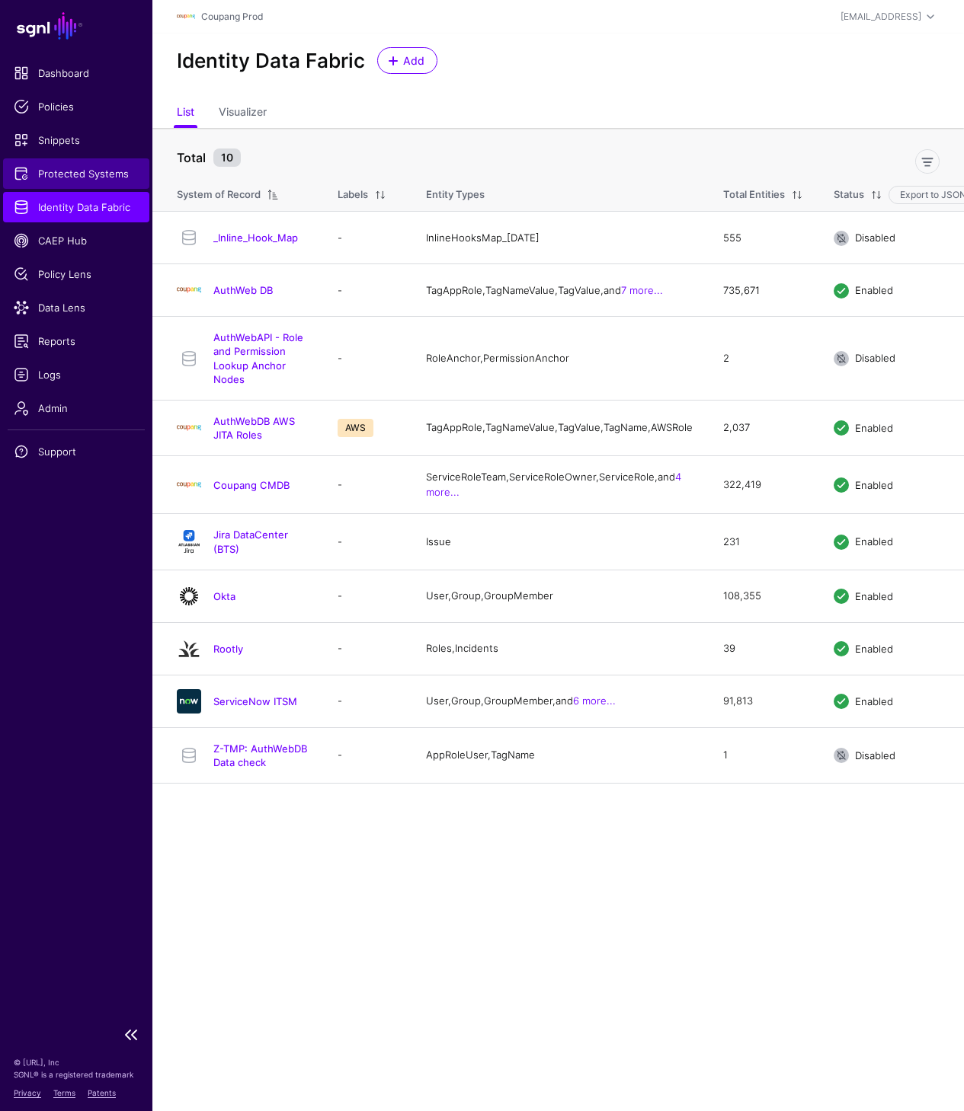
click at [73, 171] on span "Protected Systems" at bounding box center [76, 173] width 125 height 15
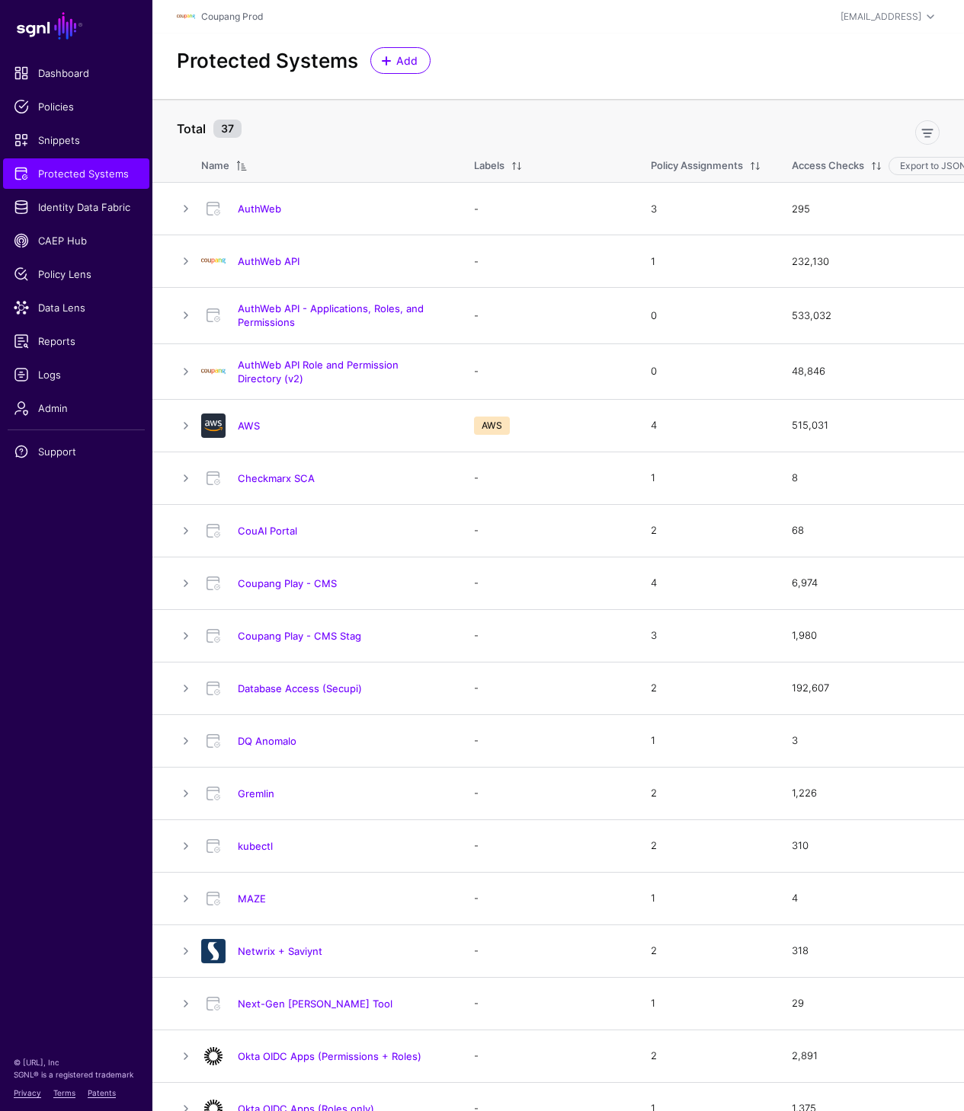
click at [273, 256] on link "AuthWeb API" at bounding box center [269, 261] width 62 height 12
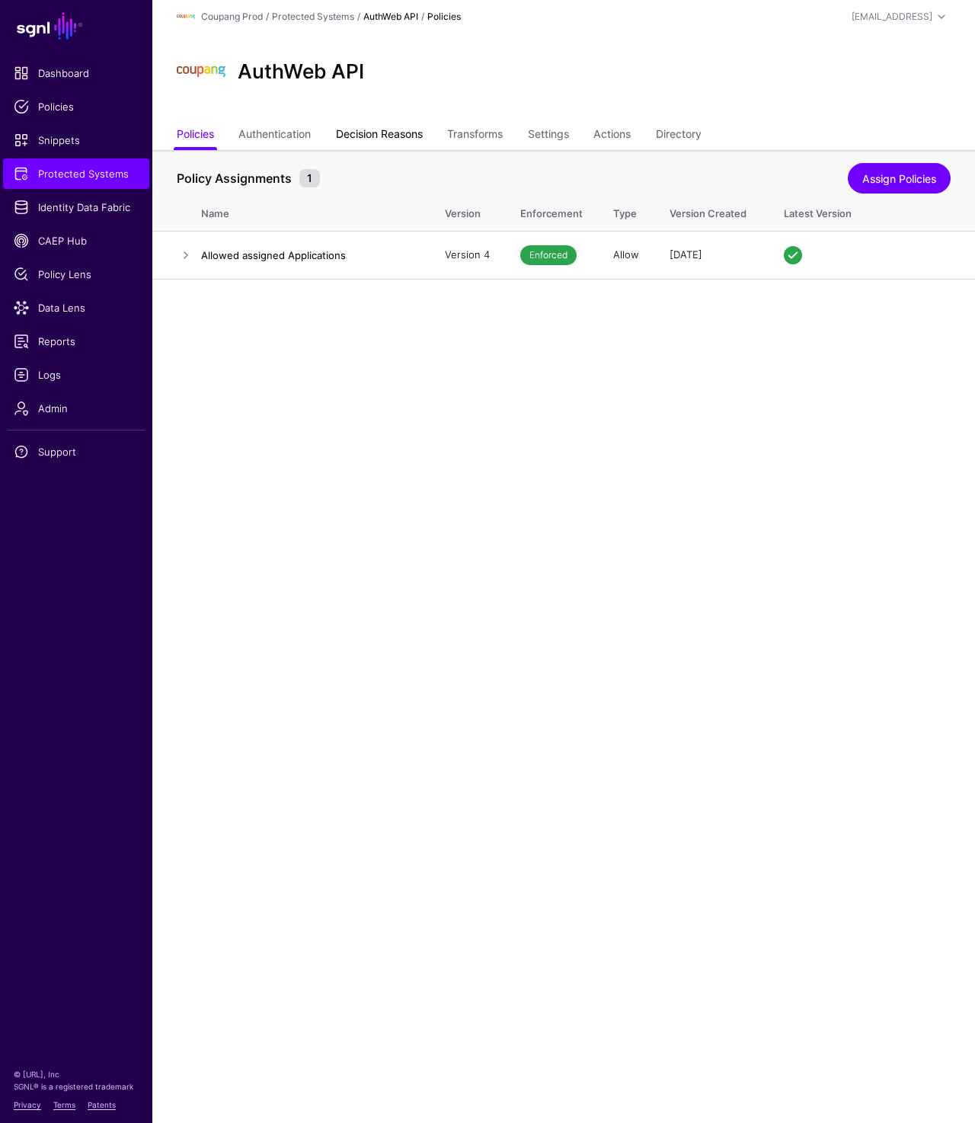
click at [374, 140] on link "Decision Reasons" at bounding box center [379, 135] width 87 height 29
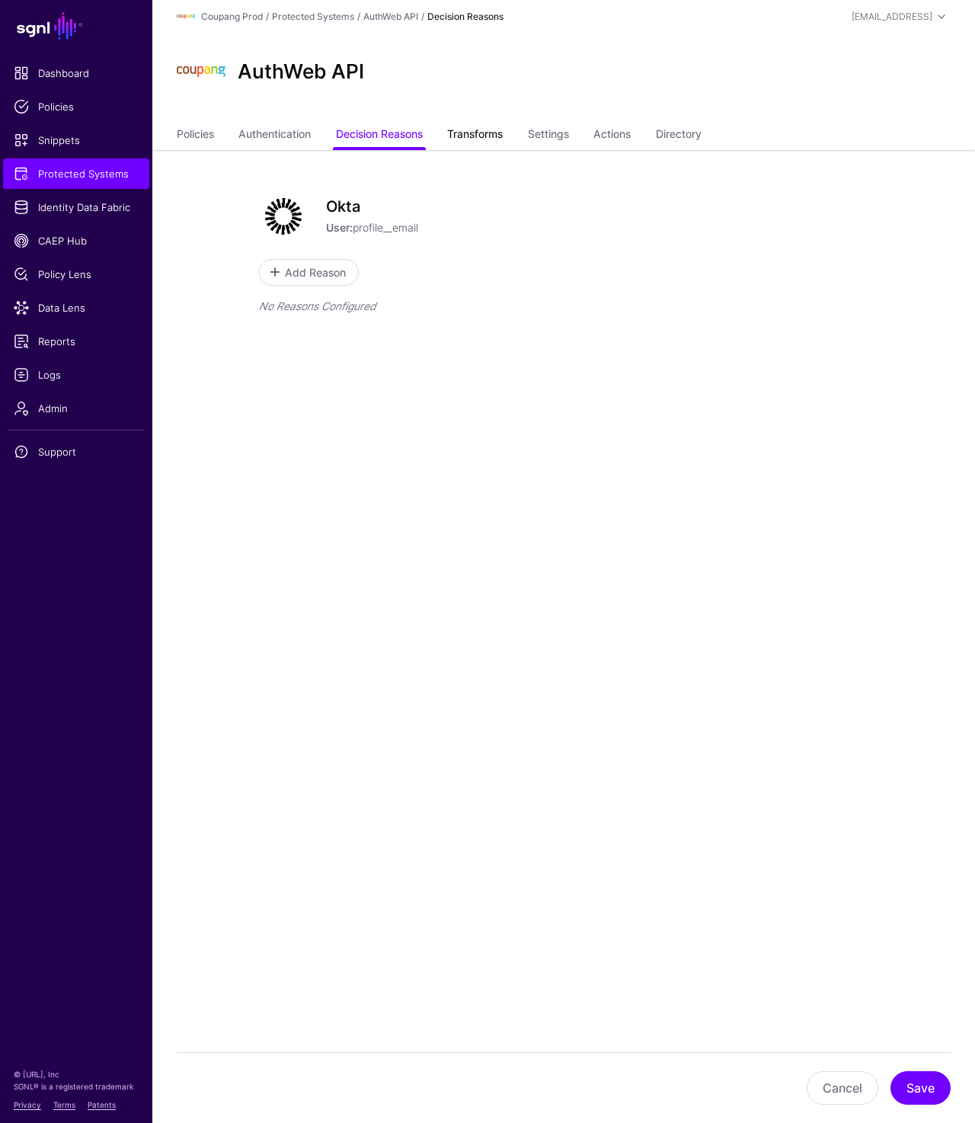
click at [487, 136] on link "Transforms" at bounding box center [475, 135] width 56 height 29
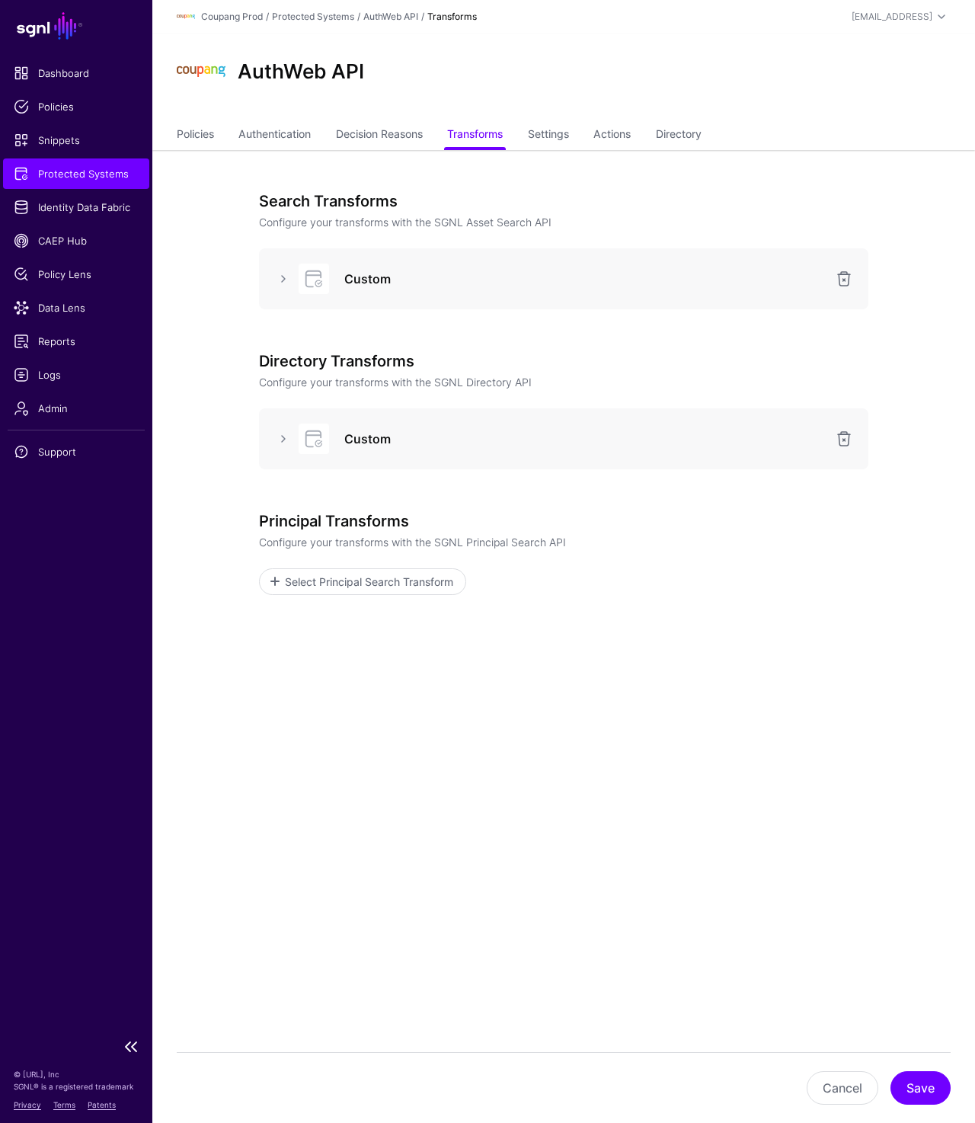
click at [94, 169] on span "Protected Systems" at bounding box center [76, 173] width 125 height 15
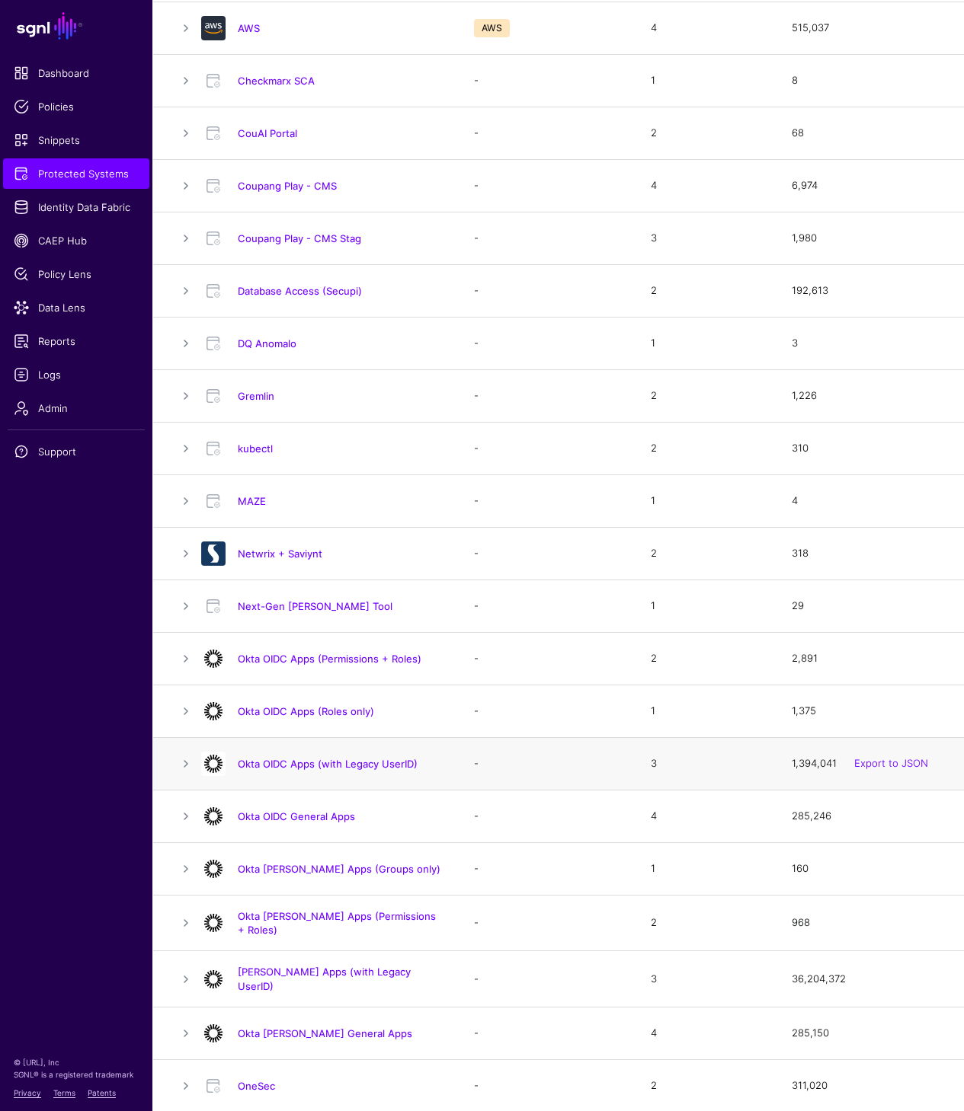
scroll to position [402, 0]
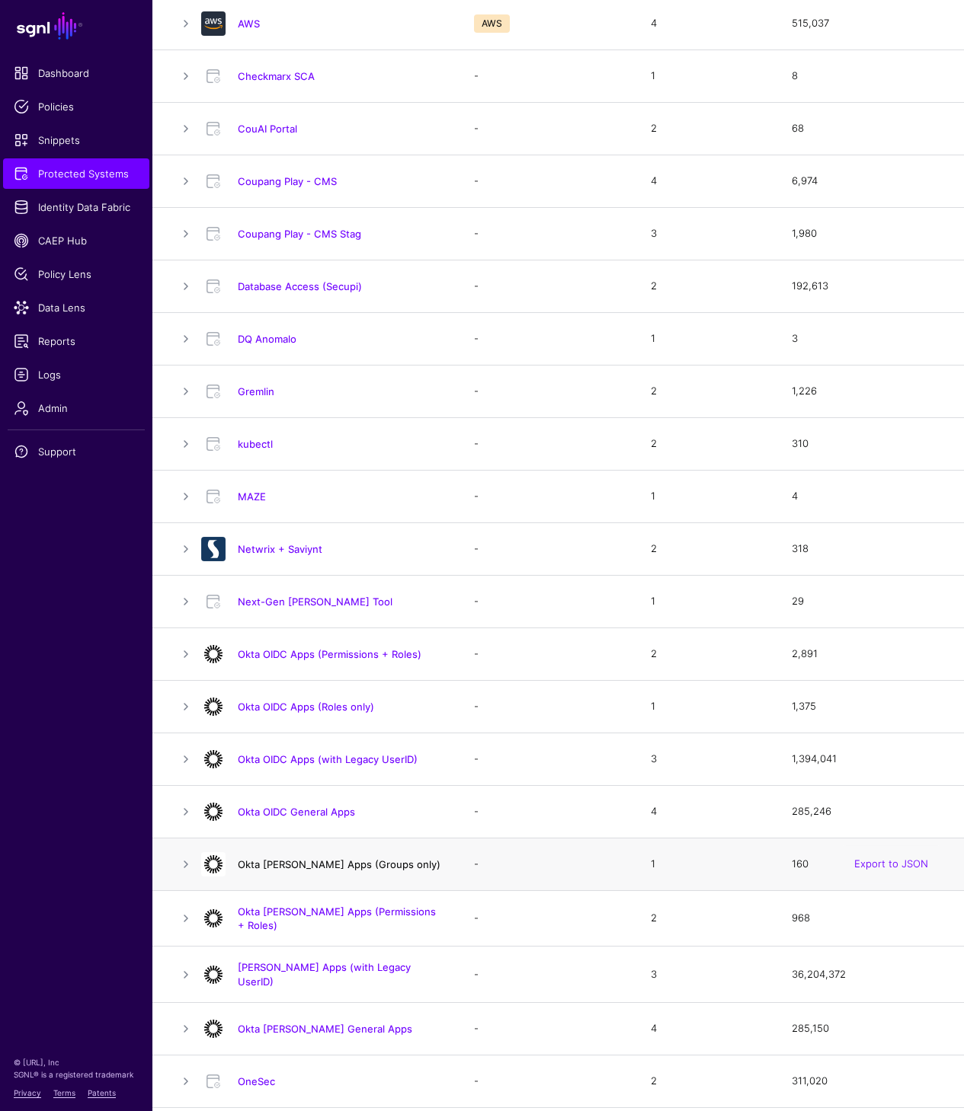
click at [299, 870] on link "Okta SAML Apps (Groups only)" at bounding box center [339, 865] width 203 height 12
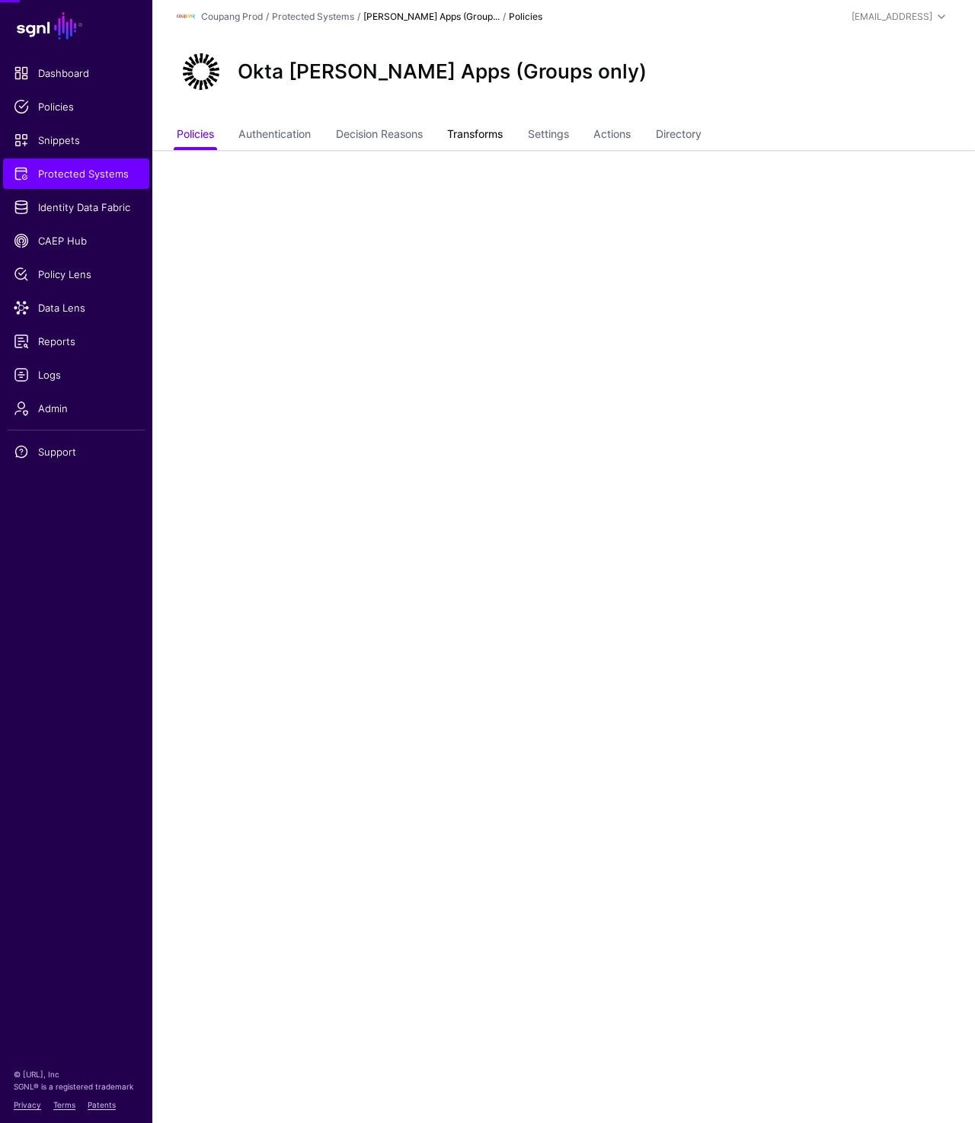
click at [476, 127] on link "Transforms" at bounding box center [475, 135] width 56 height 29
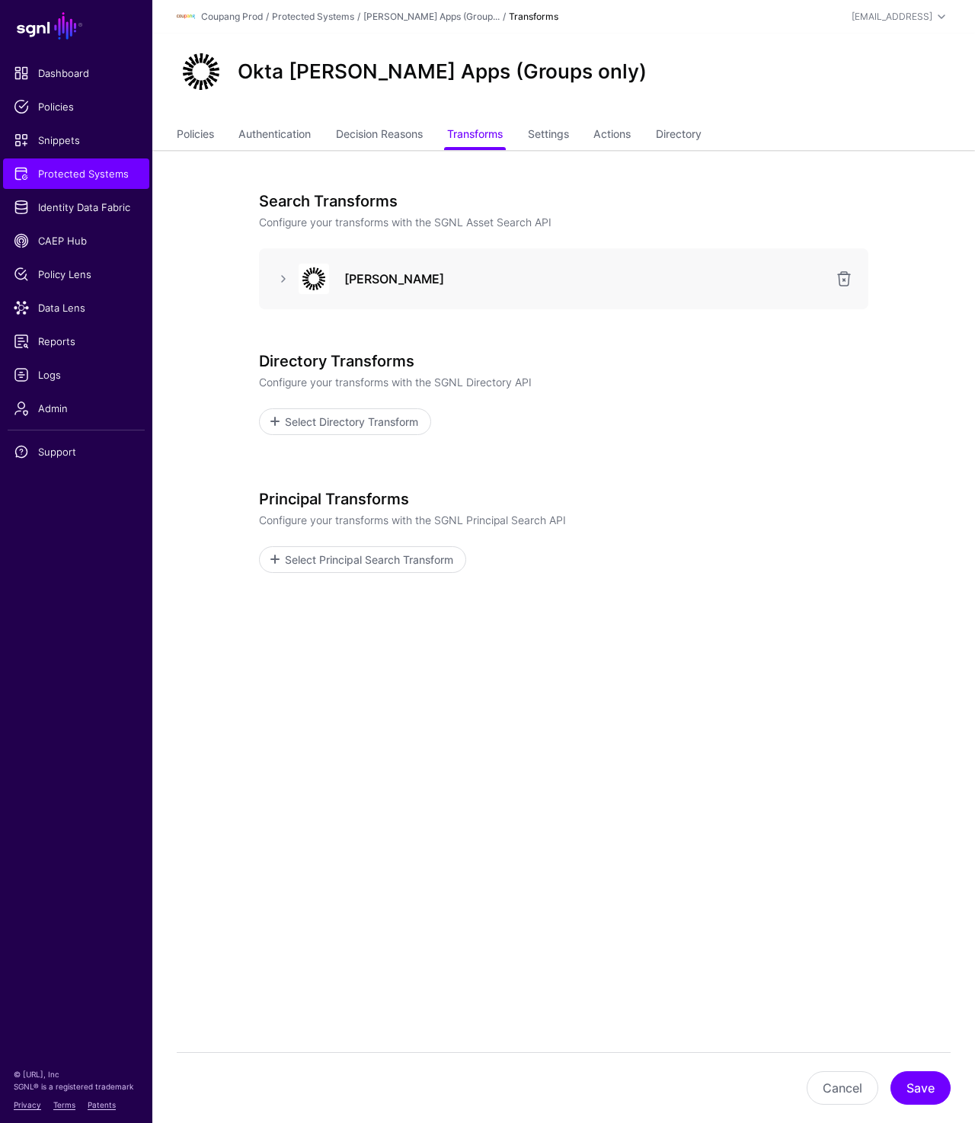
click at [714, 129] on ul "Policies Authentication Decision Reasons Transforms Settings Actions Directory" at bounding box center [564, 135] width 774 height 29
click at [687, 134] on link "Directory" at bounding box center [679, 135] width 46 height 29
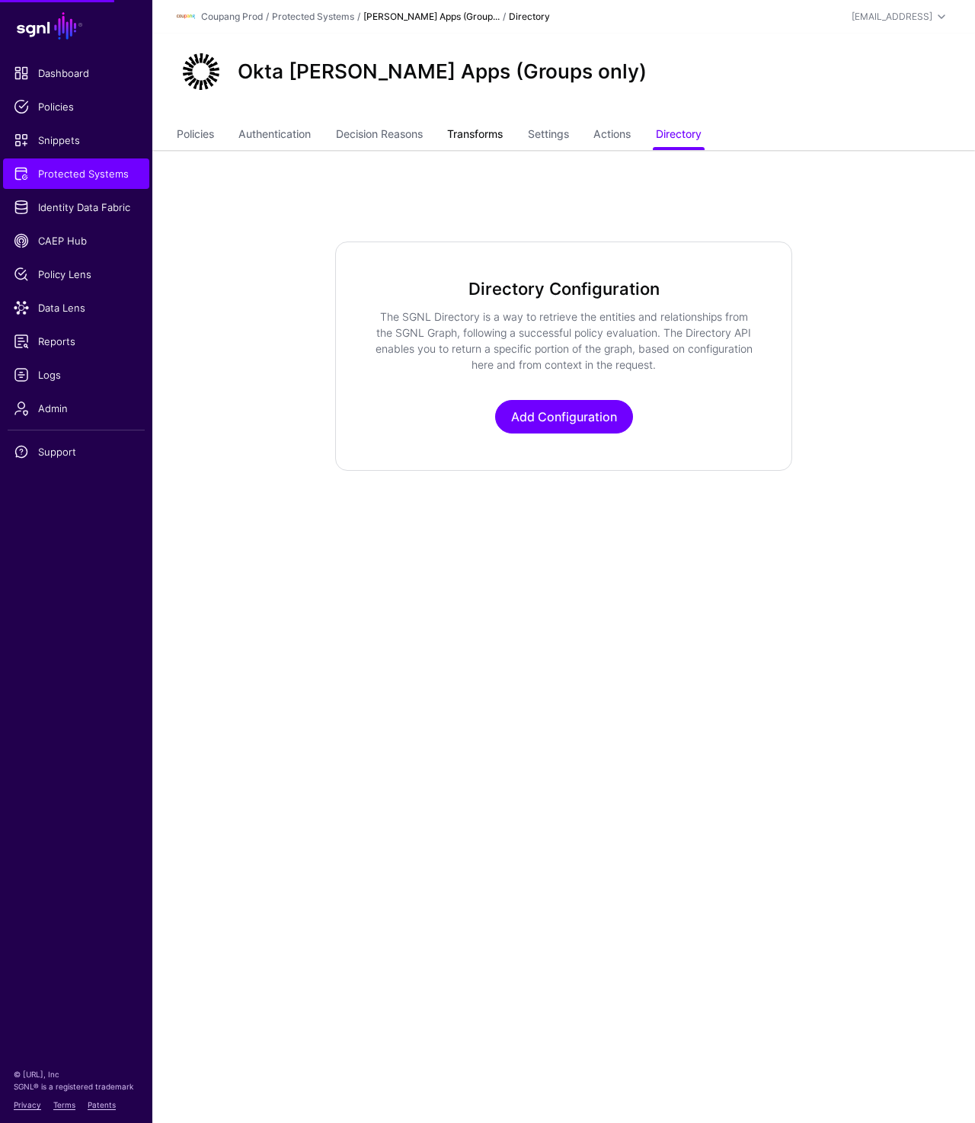
click at [479, 132] on link "Transforms" at bounding box center [475, 135] width 56 height 29
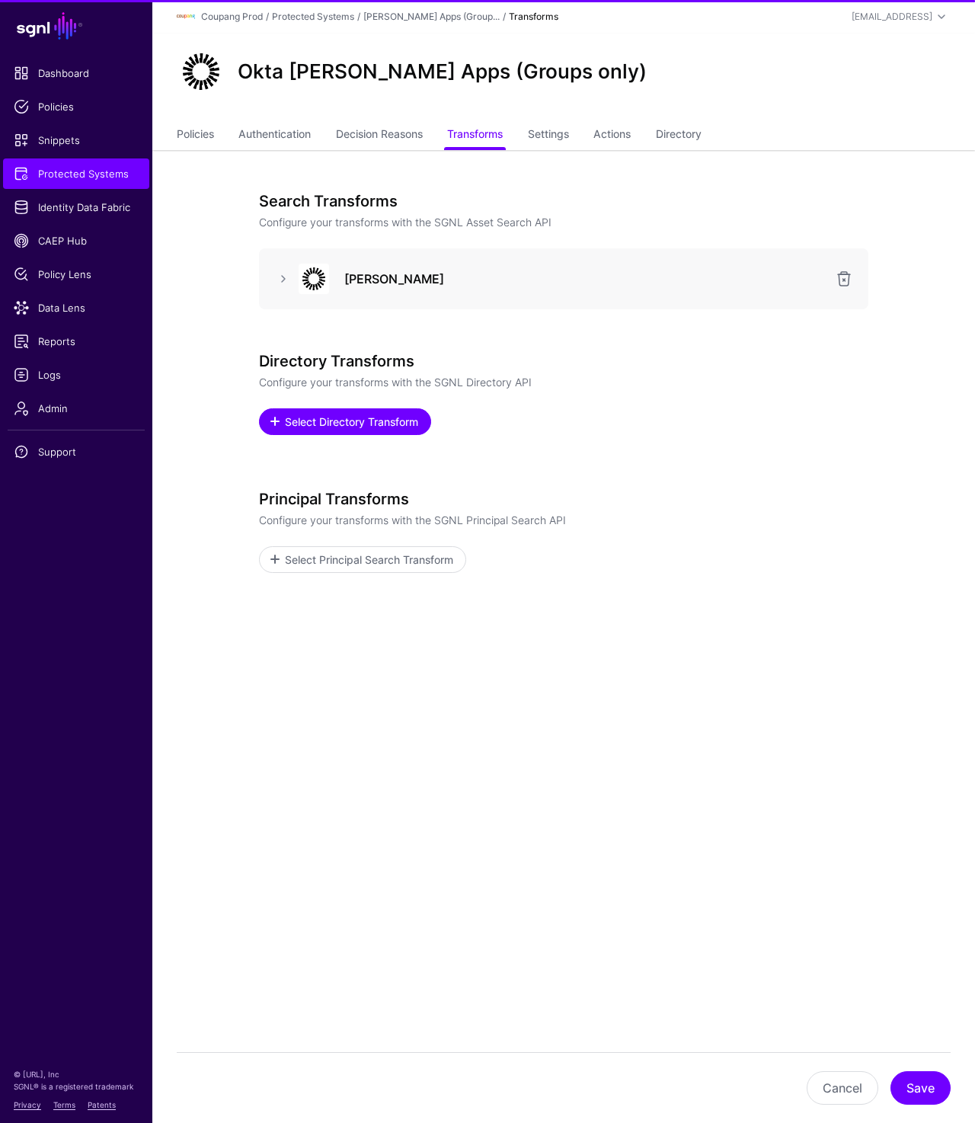
click at [338, 427] on span "Select Directory Transform" at bounding box center [351, 422] width 137 height 16
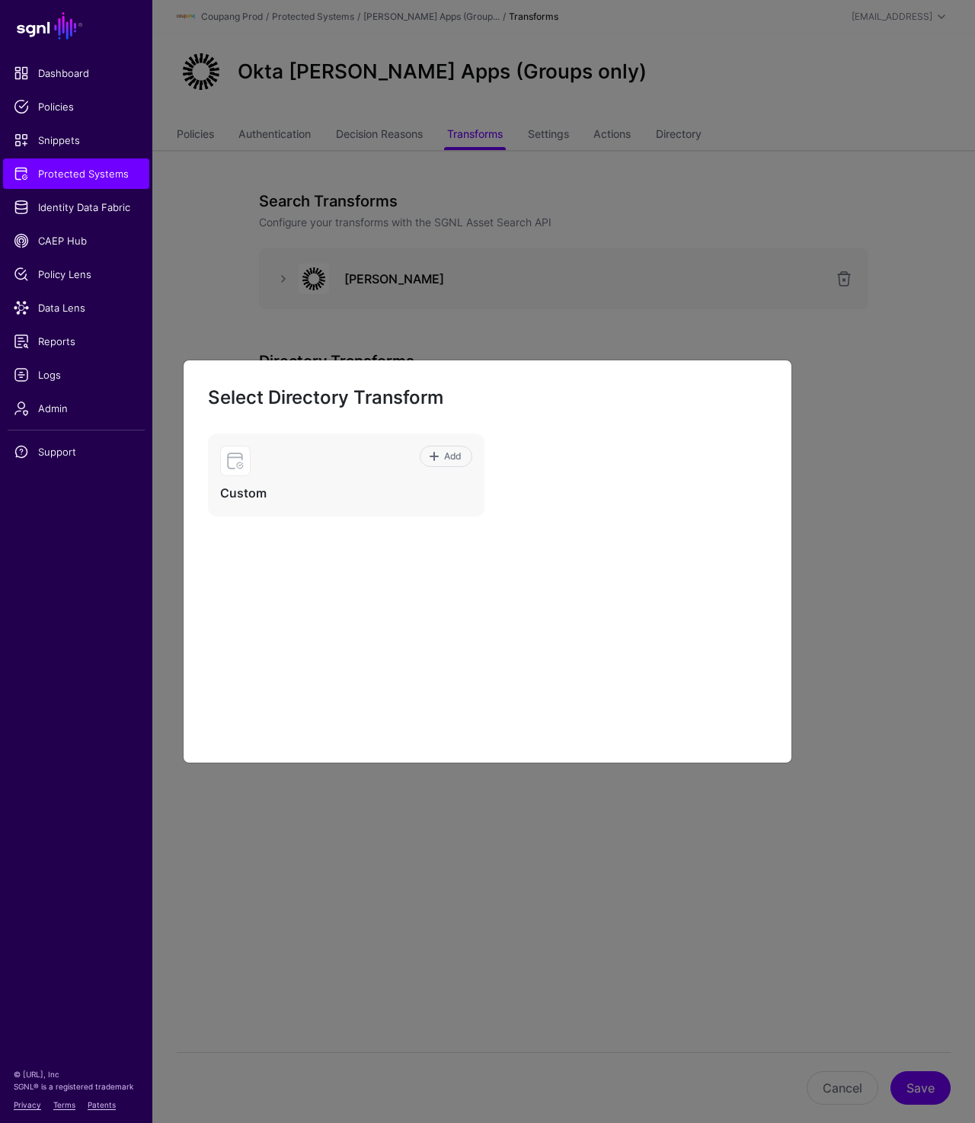
click at [746, 67] on ngb-modal-window "Select Directory Transform Add Custom" at bounding box center [487, 561] width 975 height 1123
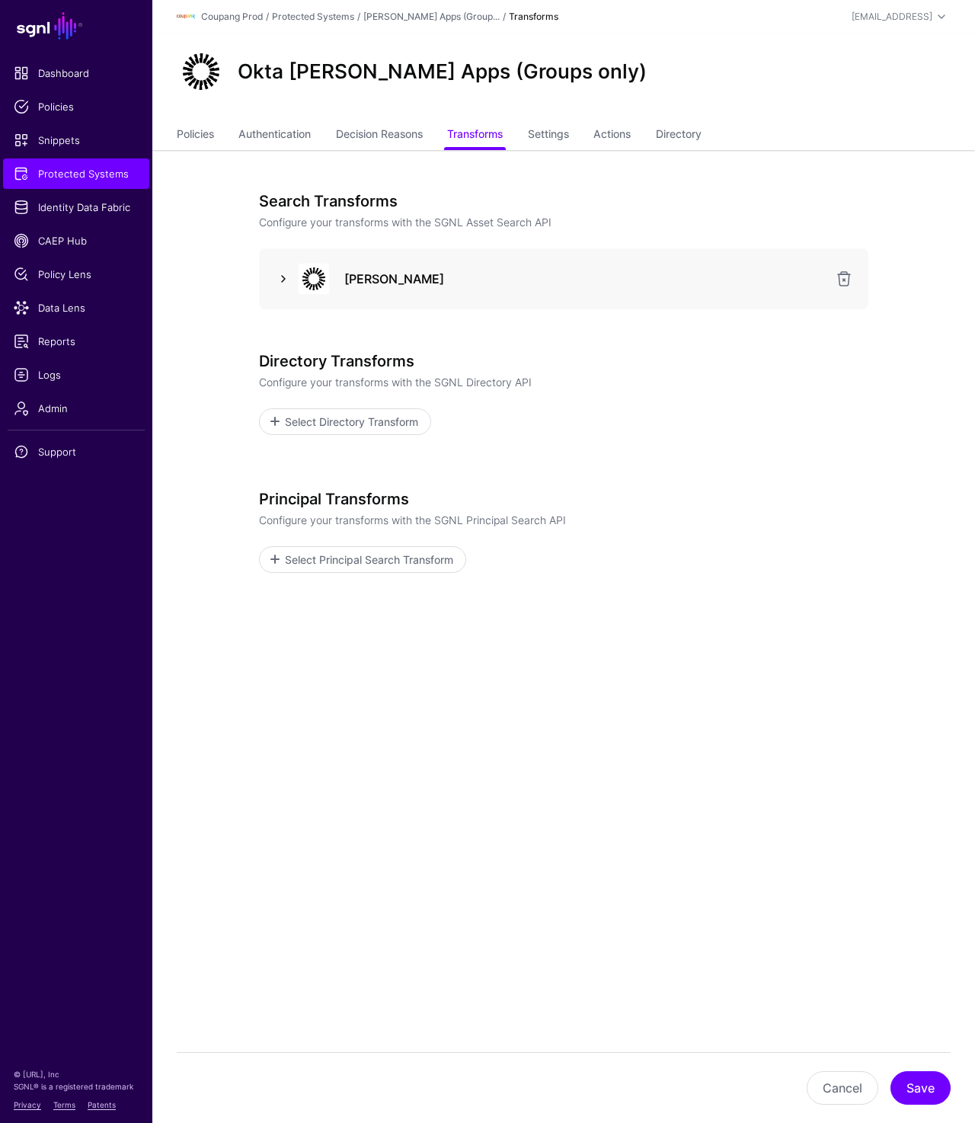
click at [285, 277] on link at bounding box center [283, 279] width 18 height 18
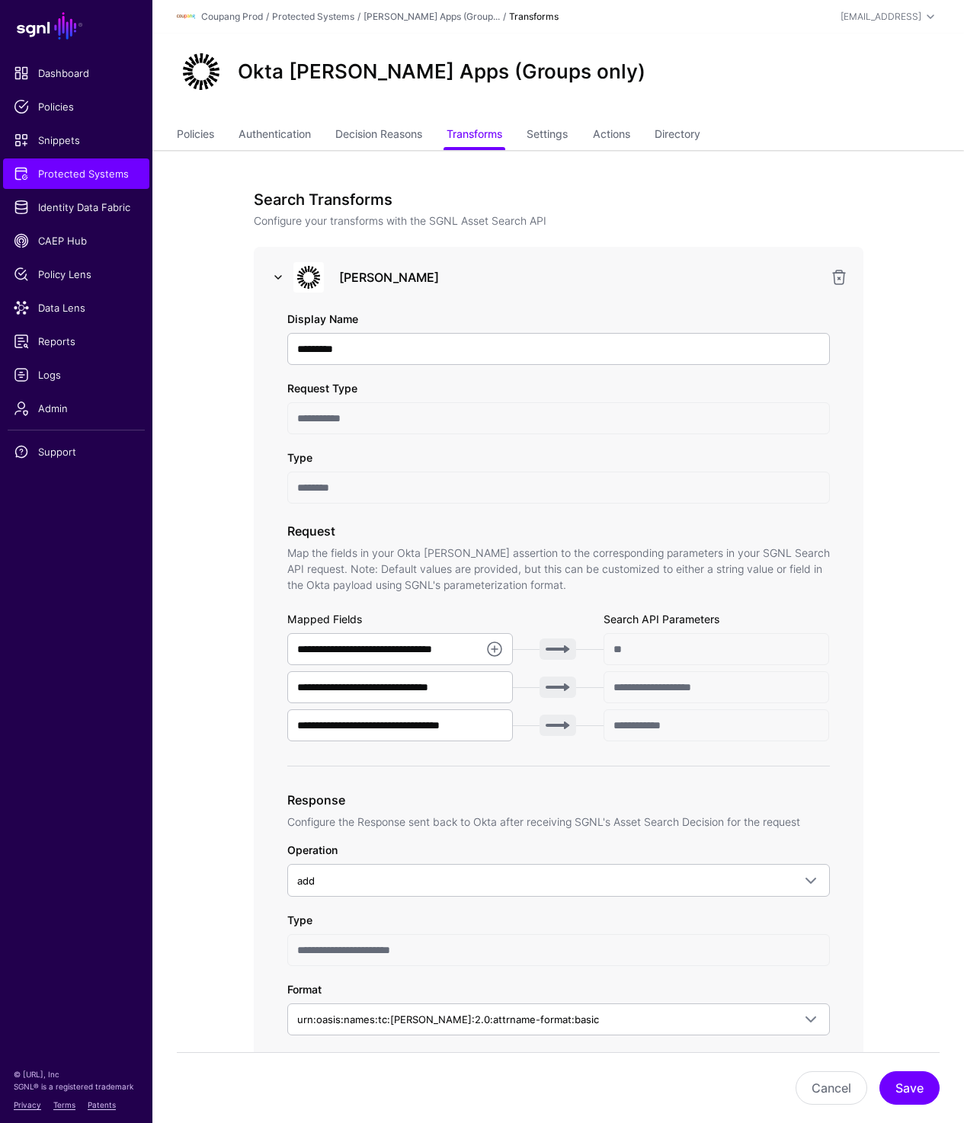
click at [285, 277] on link at bounding box center [278, 277] width 18 height 18
